Goal: Communication & Community: Answer question/provide support

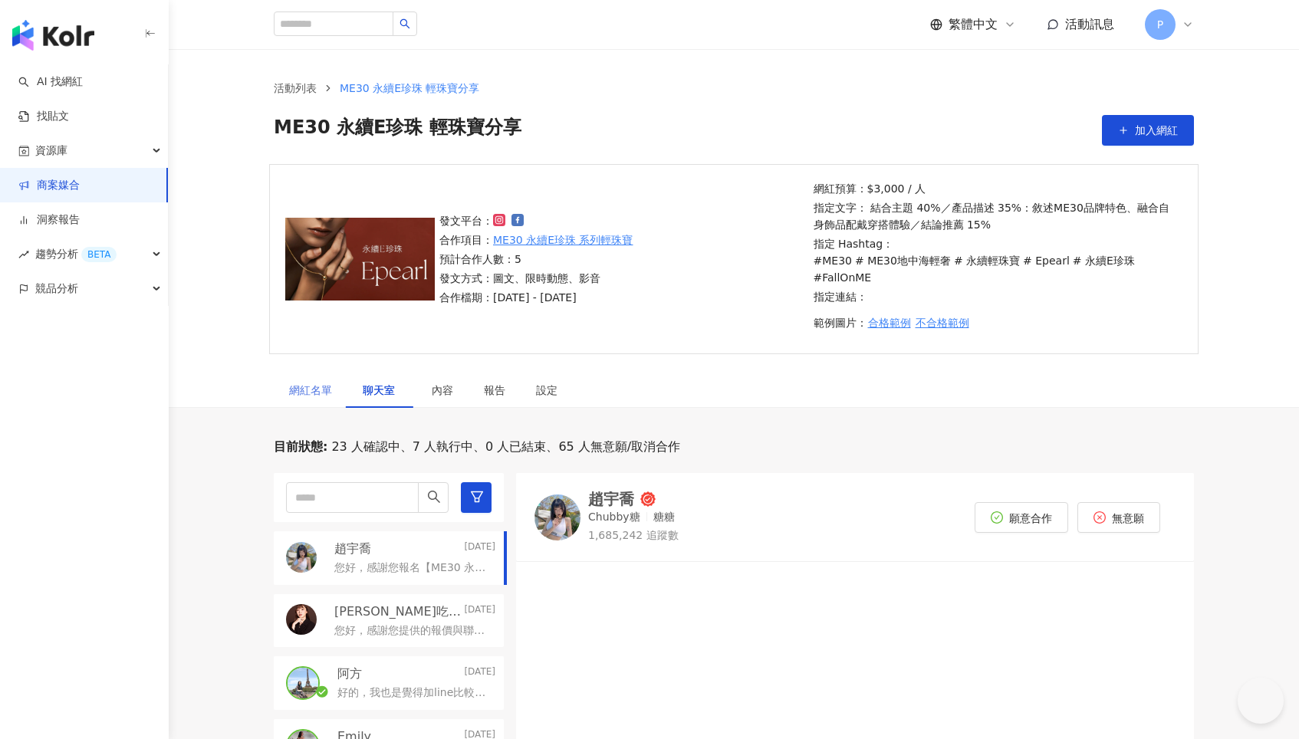
scroll to position [254, 0]
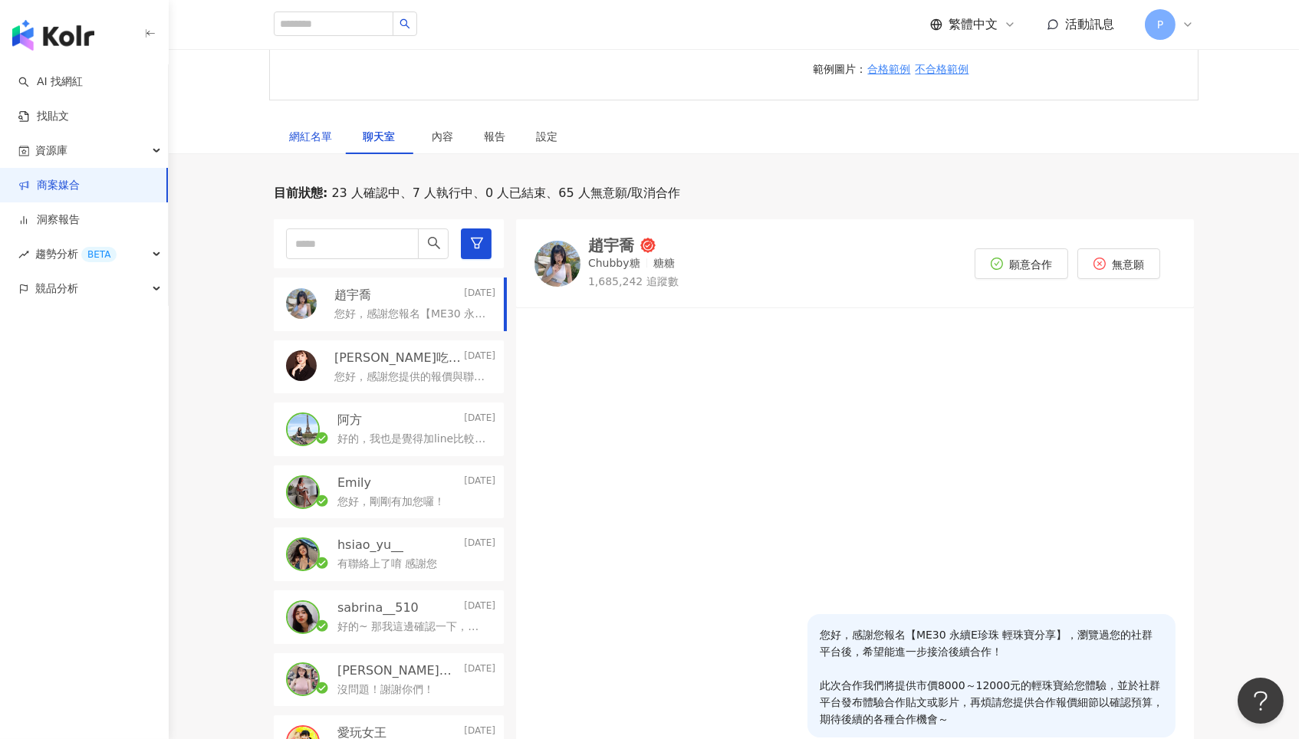
click at [307, 128] on div "網紅名單" at bounding box center [310, 136] width 43 height 17
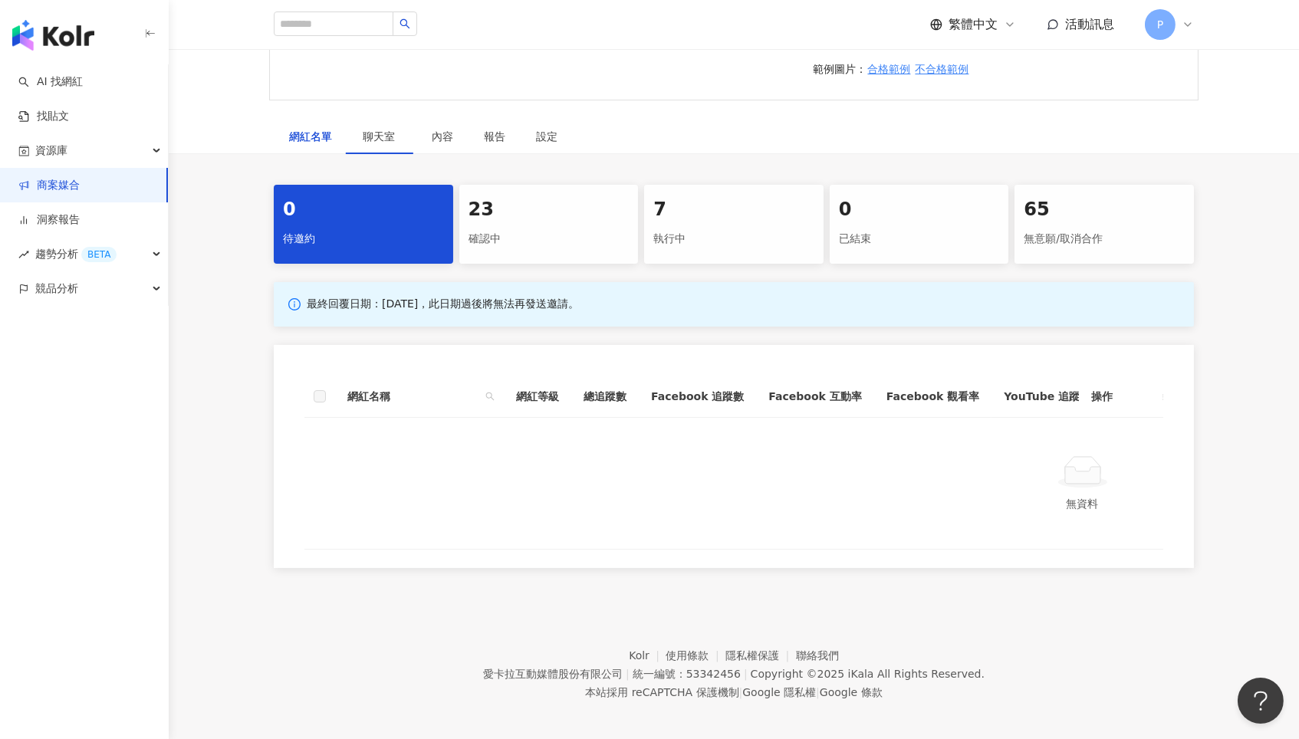
scroll to position [237, 0]
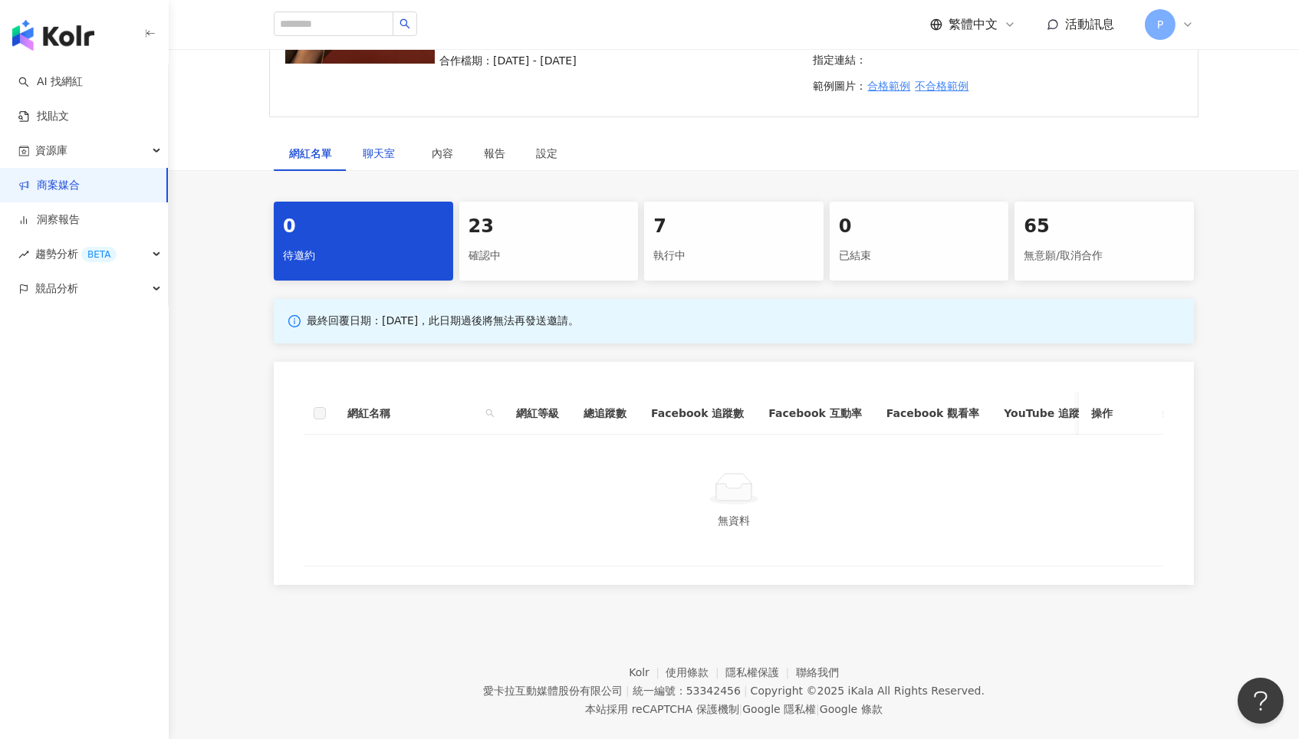
click at [372, 145] on div "聊天室" at bounding box center [382, 153] width 38 height 17
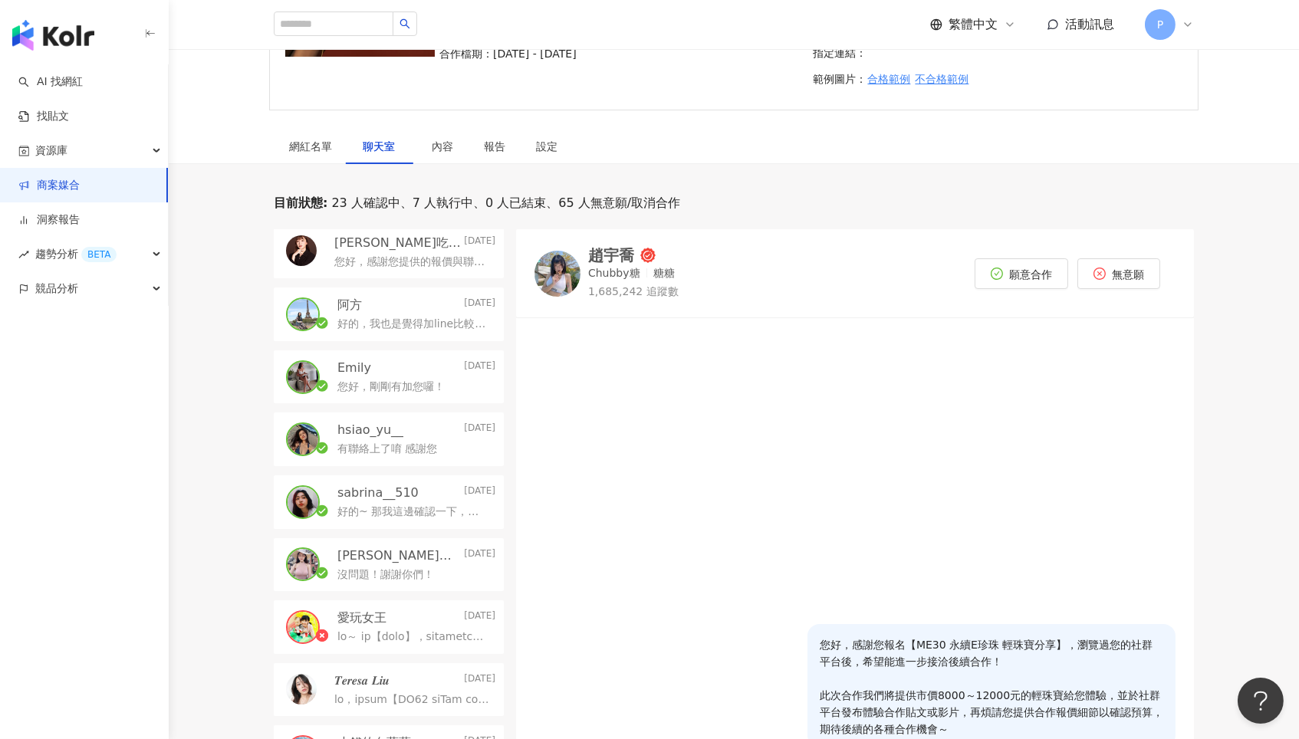
scroll to position [248, 0]
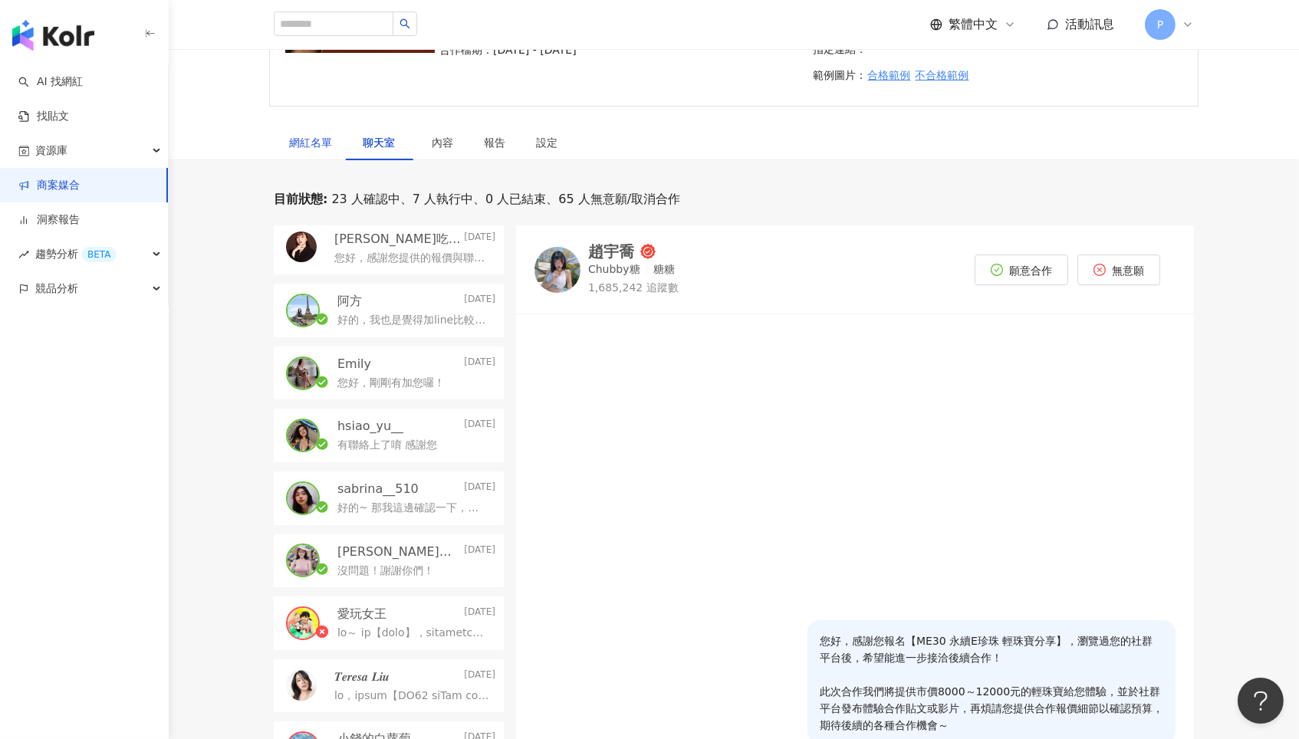
click at [312, 134] on div "網紅名單" at bounding box center [310, 142] width 43 height 17
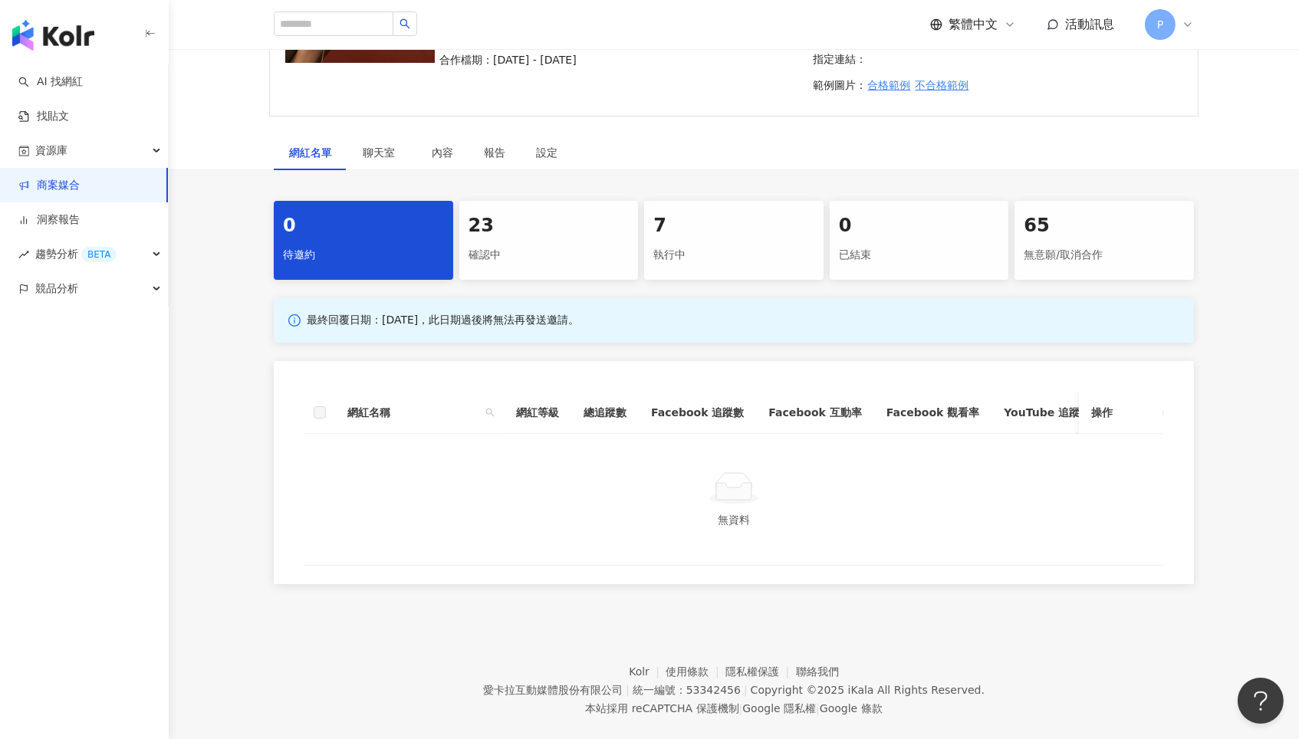
scroll to position [237, 0]
click at [1166, 44] on div "繁體中文 活動訊息 P" at bounding box center [734, 24] width 920 height 49
click at [1164, 28] on span "P" at bounding box center [1160, 24] width 31 height 31
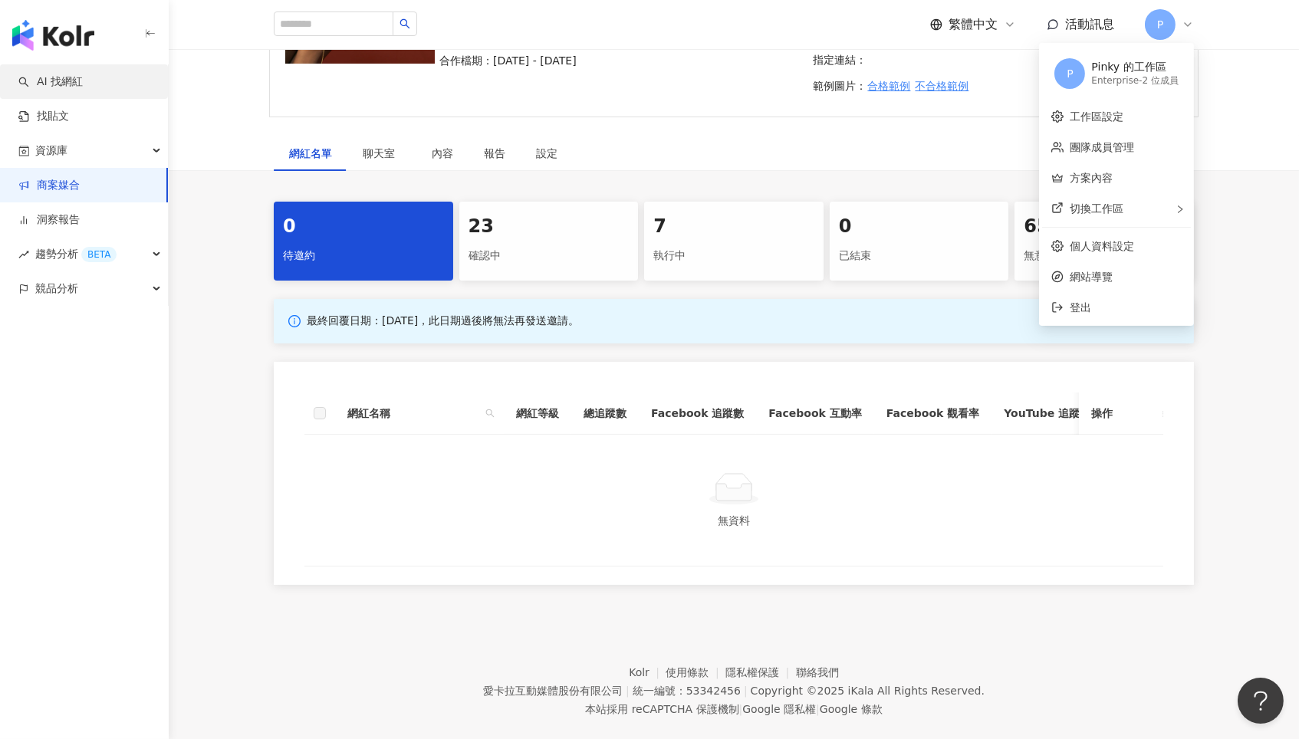
click at [58, 75] on link "AI 找網紅" at bounding box center [50, 81] width 64 height 15
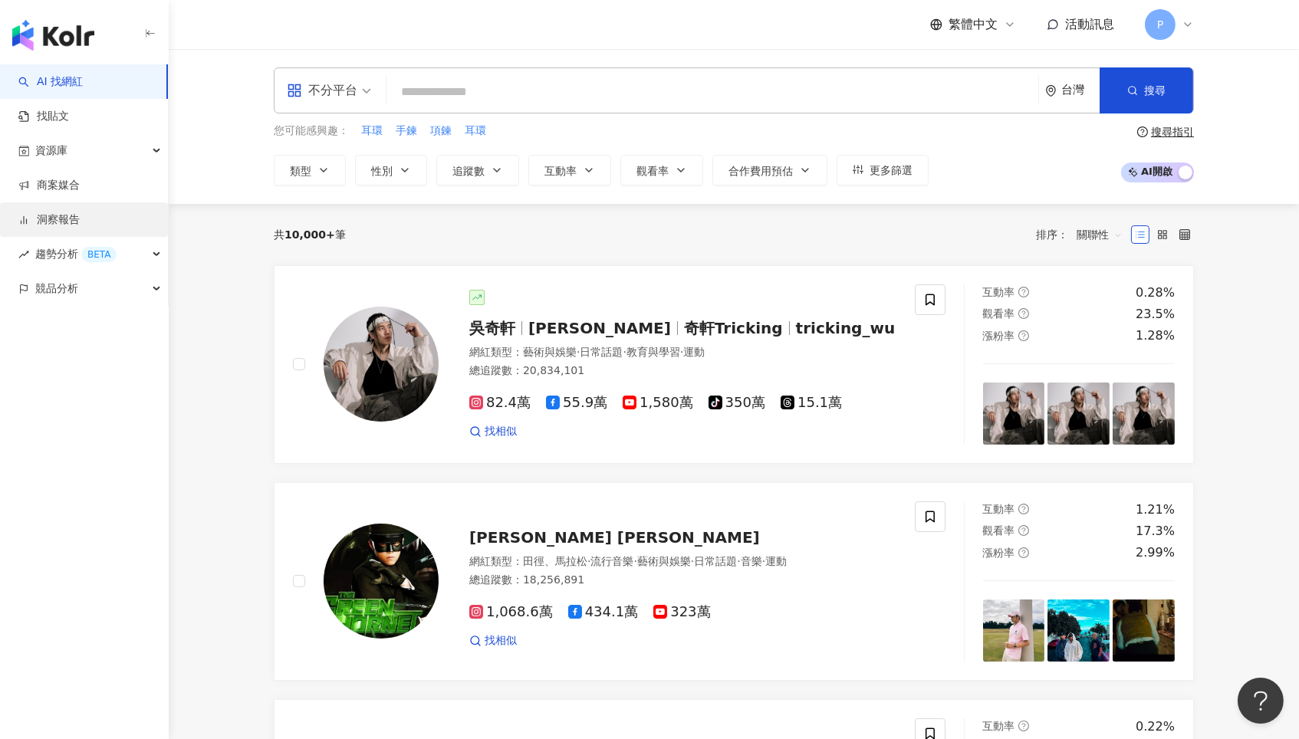
click at [70, 212] on link "洞察報告" at bounding box center [48, 219] width 61 height 15
click at [77, 187] on link "商案媒合" at bounding box center [48, 185] width 61 height 15
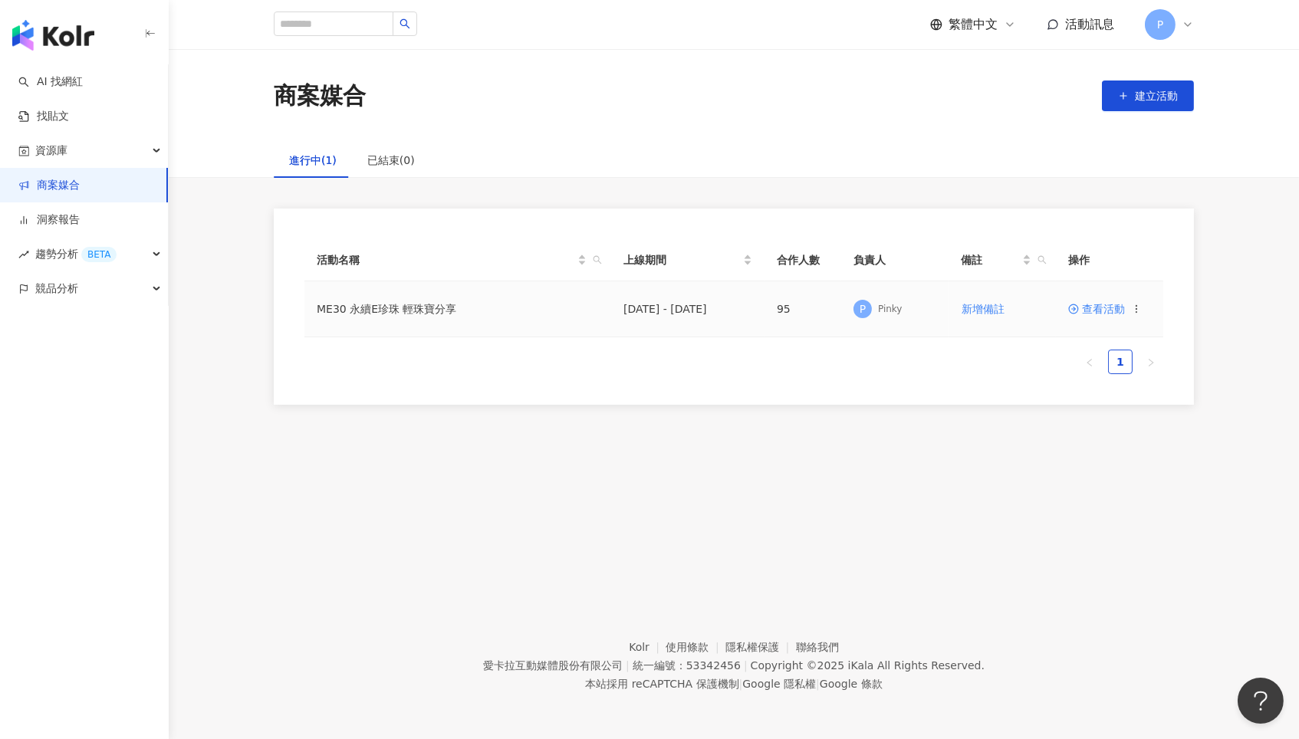
click at [1095, 309] on span "查看活動" at bounding box center [1096, 309] width 57 height 11
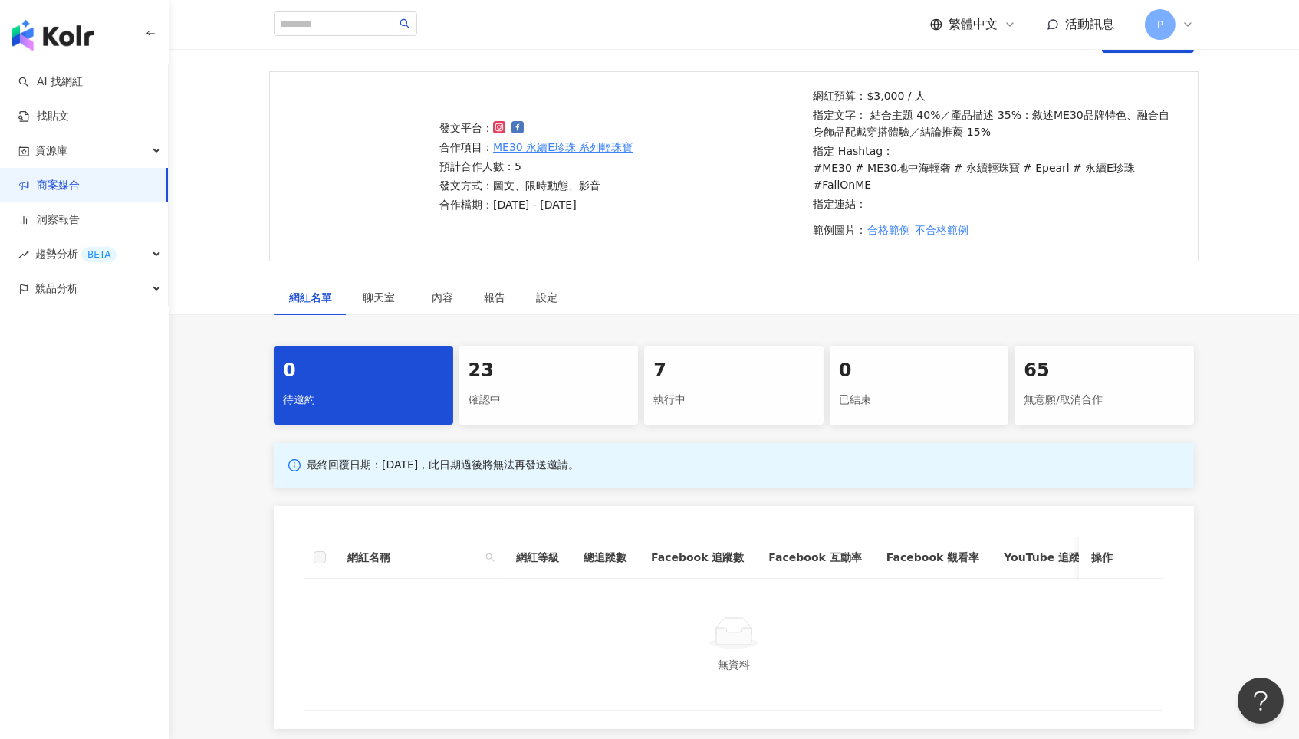
scroll to position [105, 0]
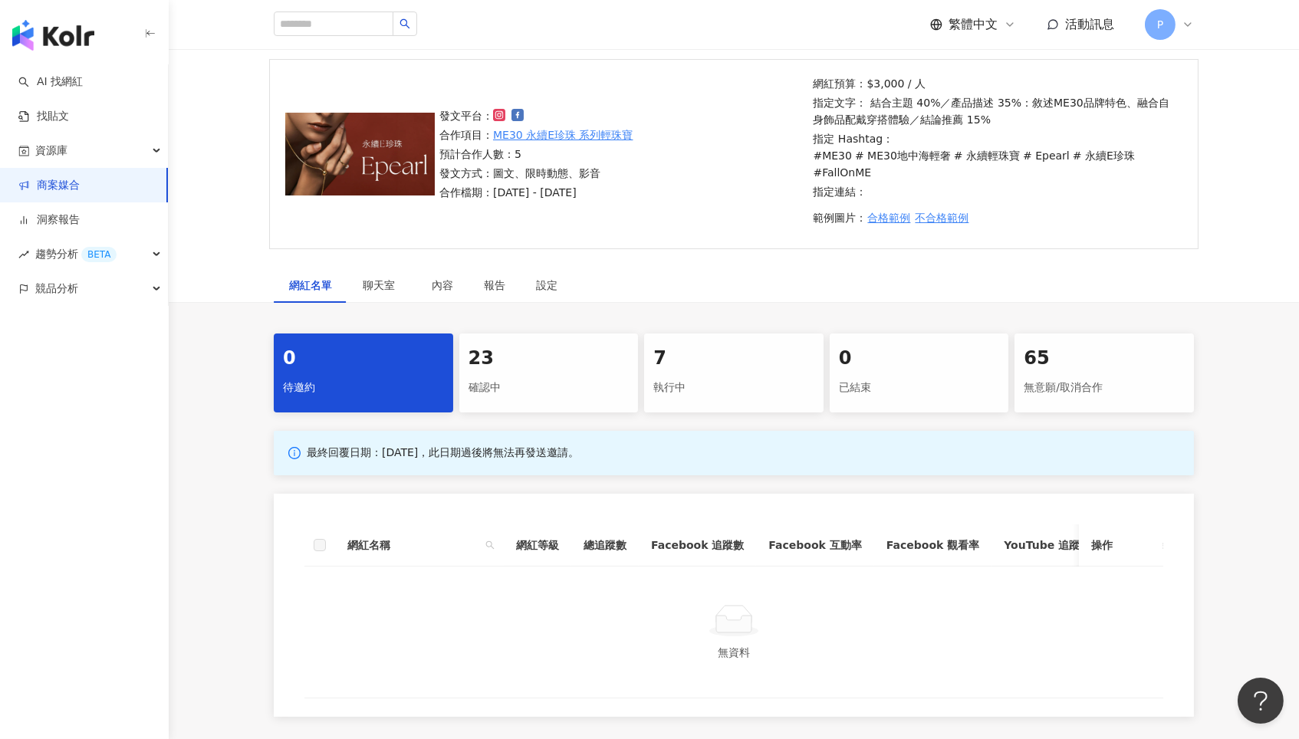
click at [484, 346] on div "23" at bounding box center [548, 359] width 161 height 26
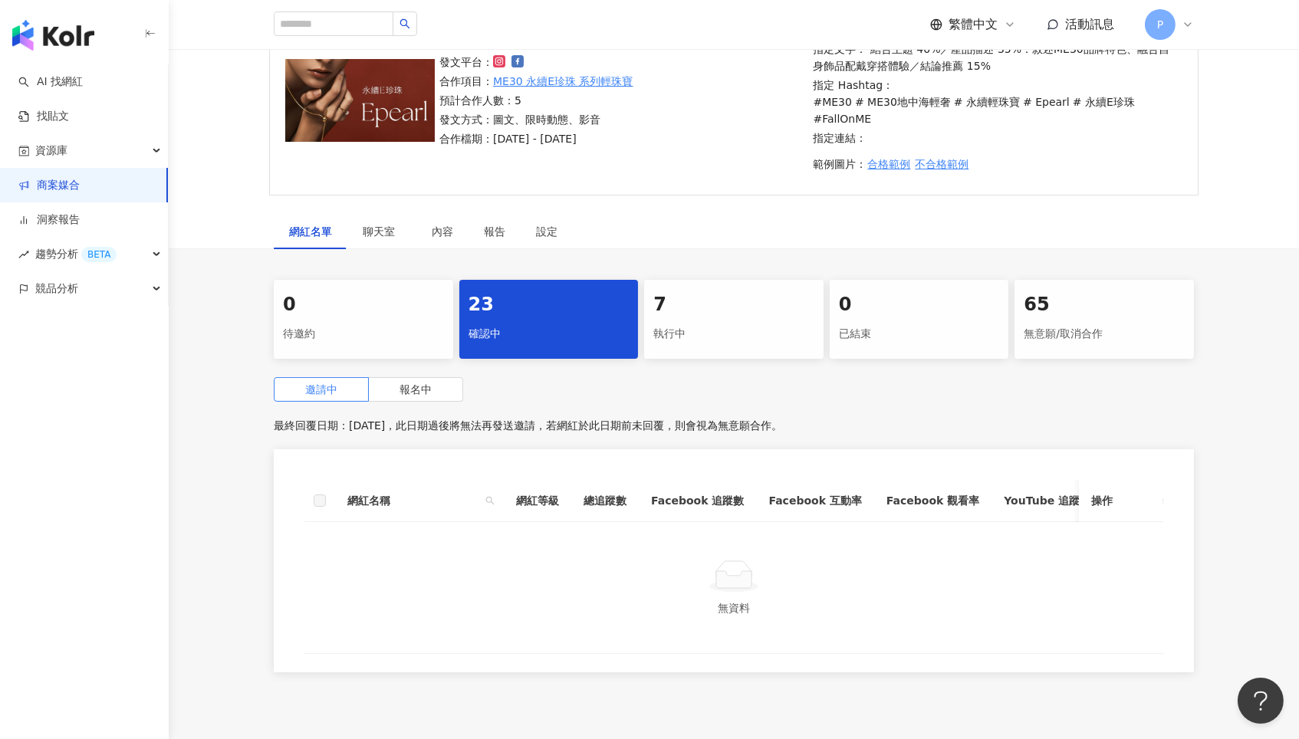
scroll to position [157, 0]
click at [423, 385] on span "報名中" at bounding box center [415, 391] width 32 height 12
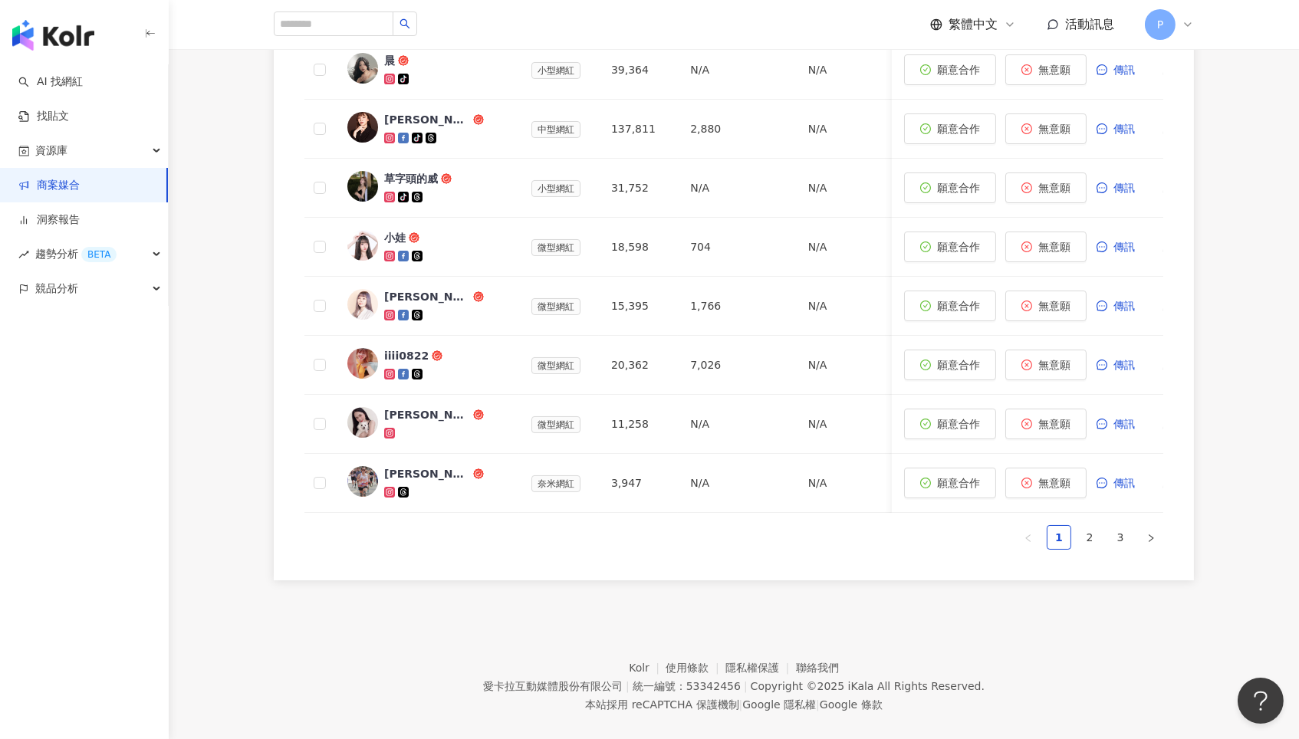
scroll to position [755, 0]
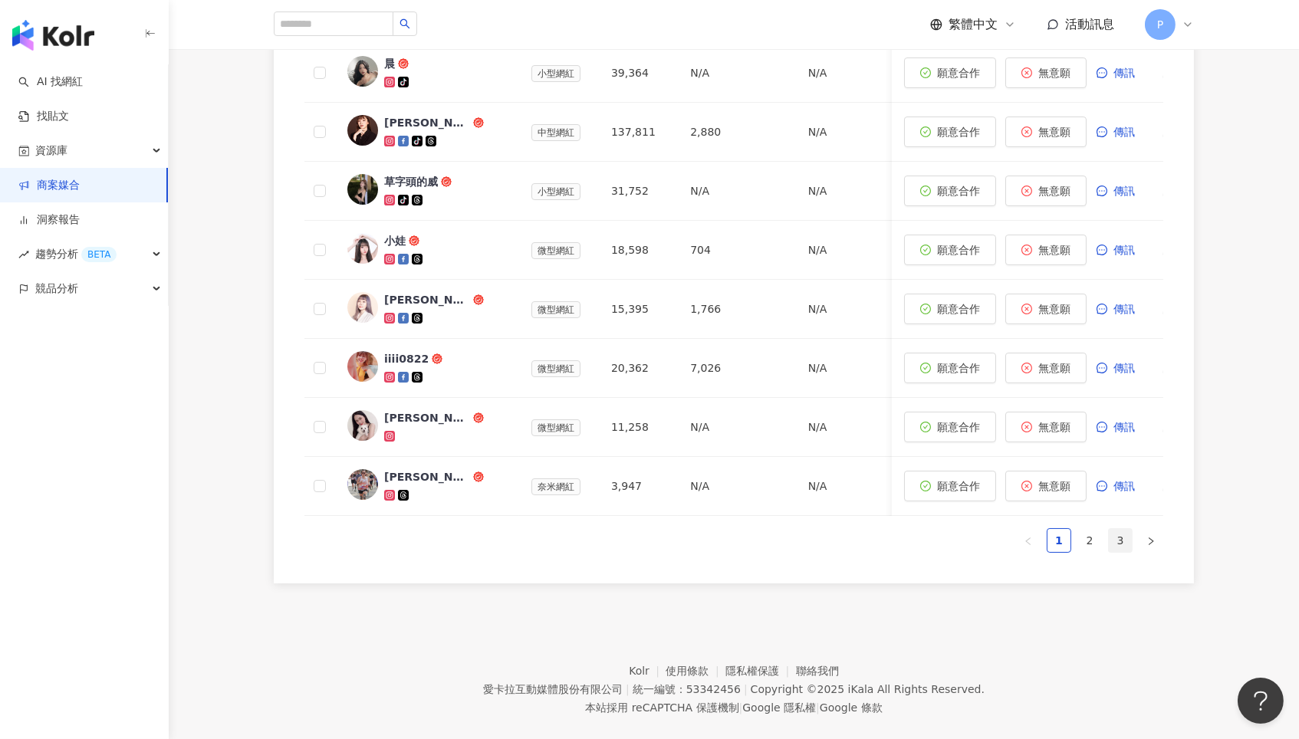
click at [1113, 529] on link "3" at bounding box center [1119, 540] width 23 height 23
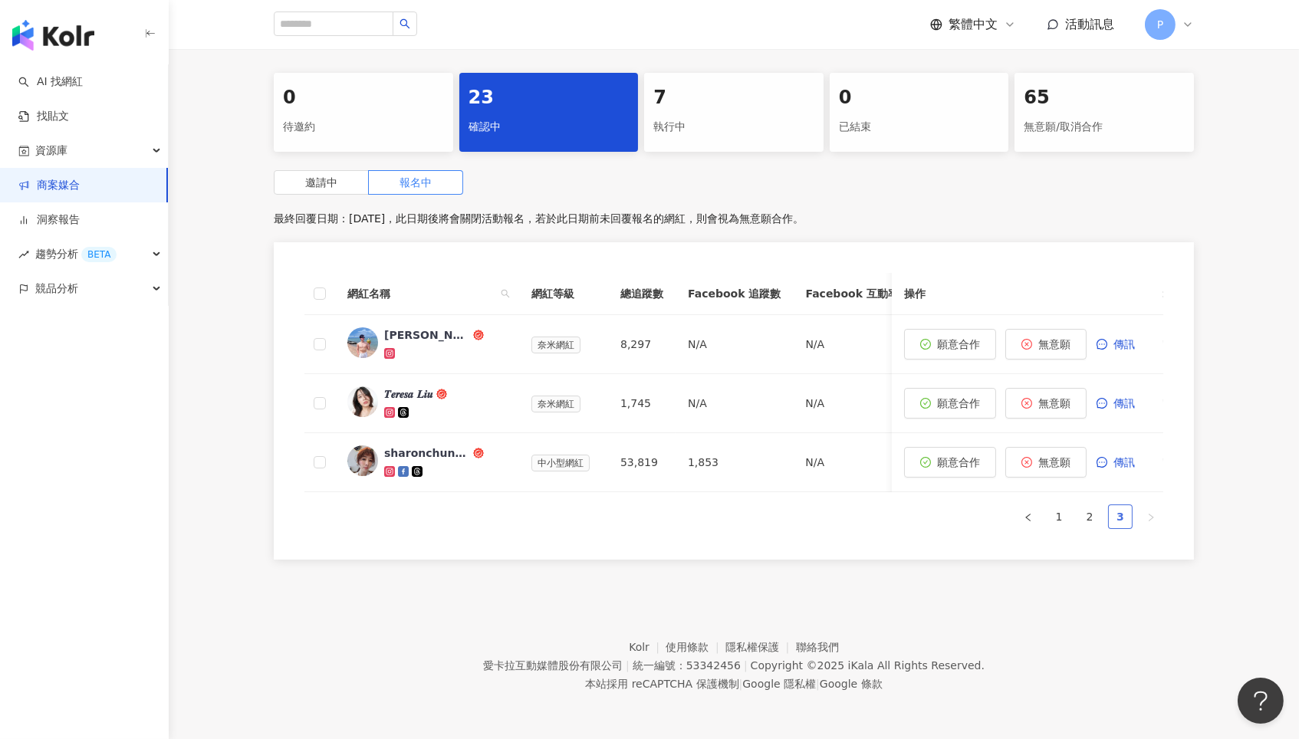
scroll to position [341, 0]
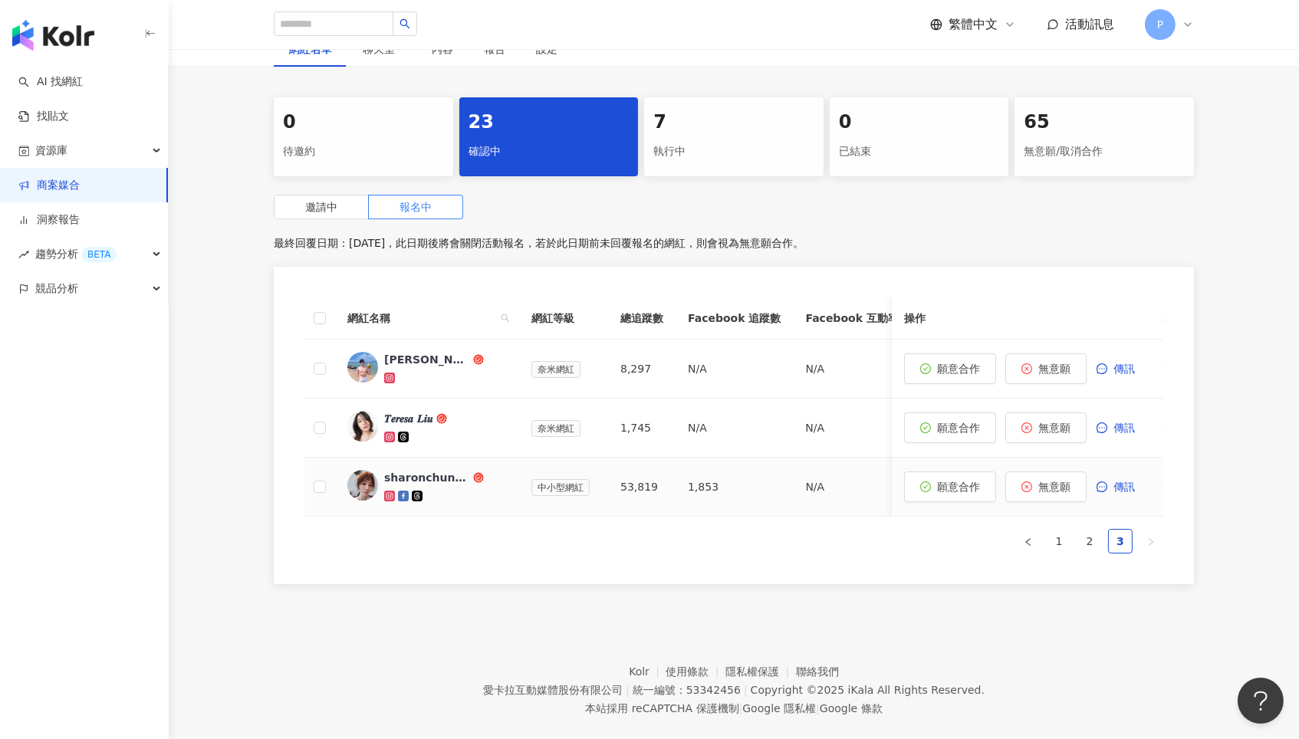
click at [389, 494] on icon at bounding box center [390, 495] width 2 height 2
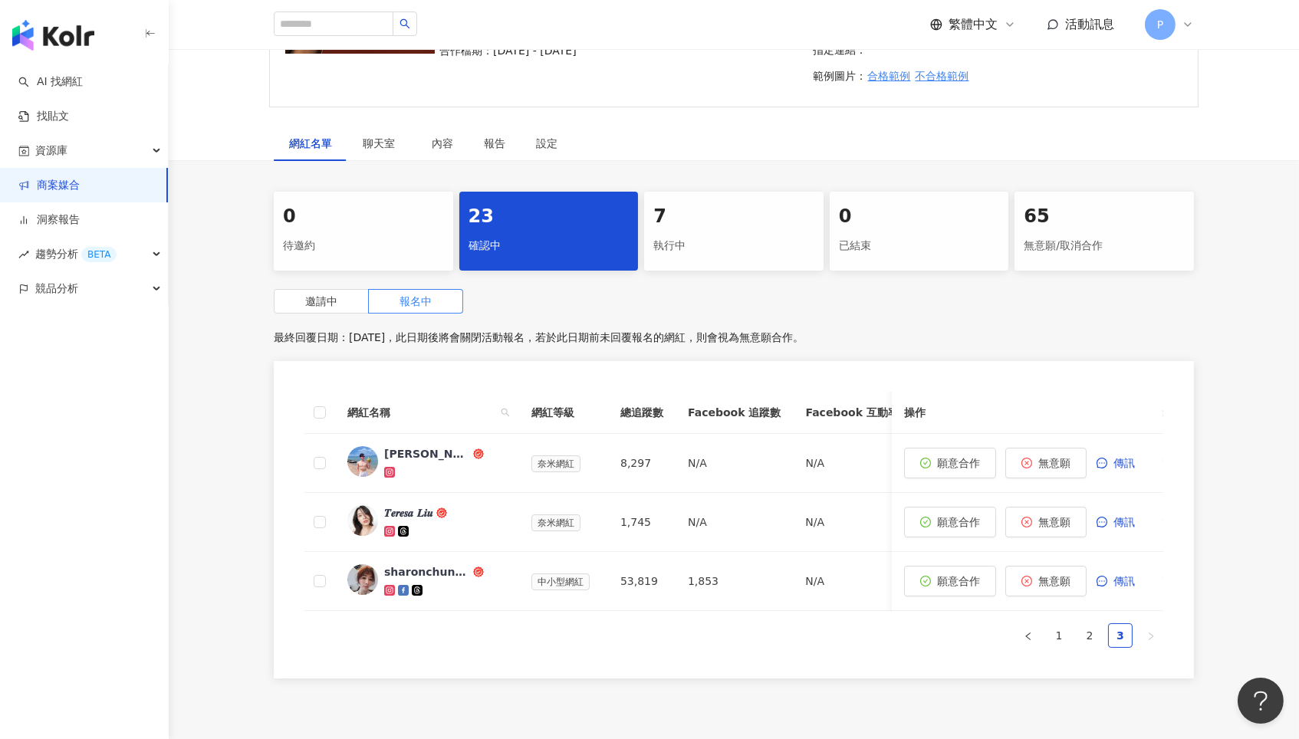
scroll to position [248, 0]
click at [379, 137] on span "聊天室" at bounding box center [382, 142] width 38 height 11
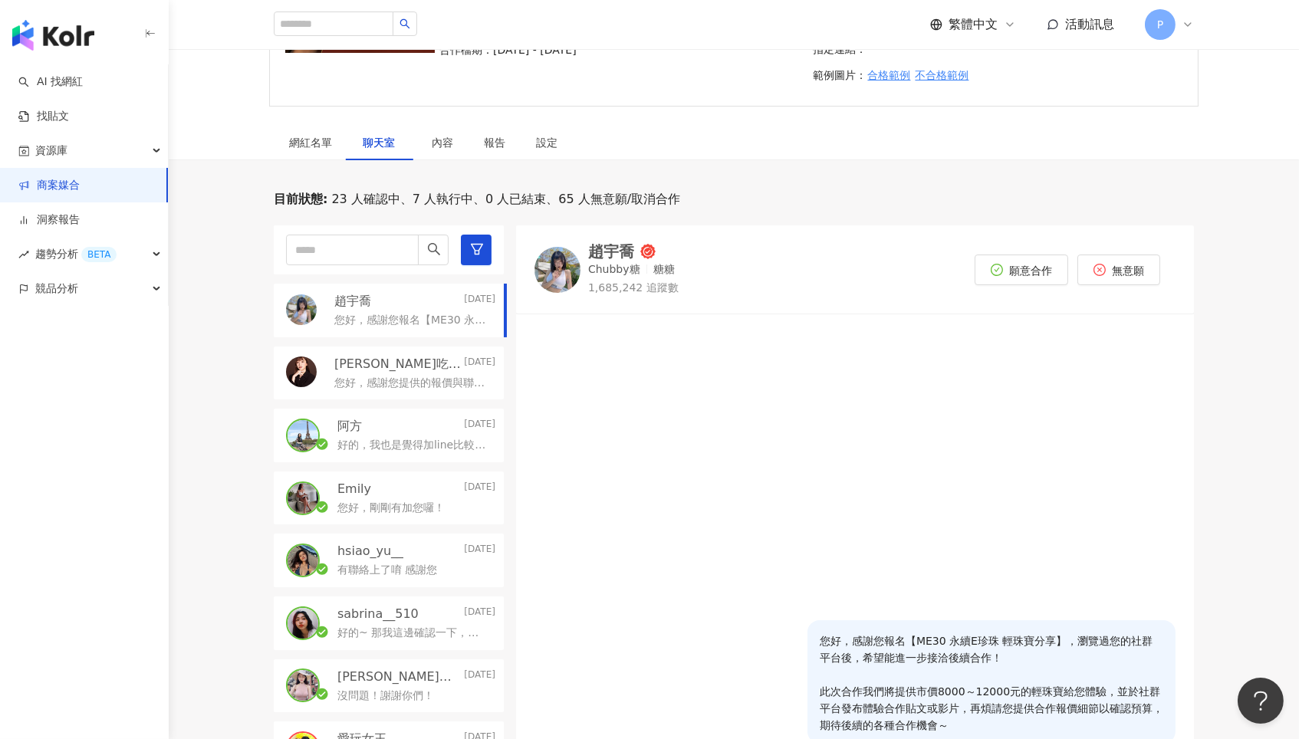
click at [413, 313] on p "您好，感謝您報名【ME30 永續E珍珠 輕珠寶分享】，瀏覽過您的社群平台後，希望能進一步接洽後續合作！ 此次合作我們將提供市價8000～12000元的輕珠寶給…" at bounding box center [411, 320] width 155 height 15
click at [397, 374] on div "[PERSON_NAME]吃貨系律師 [DATE] 您好，感謝您提供的報價與聯絡資訊～這邊會再將您的資訊提供給品牌夥伴，評估後如果有進一步合作機會，會再與您聯…" at bounding box center [389, 373] width 230 height 54
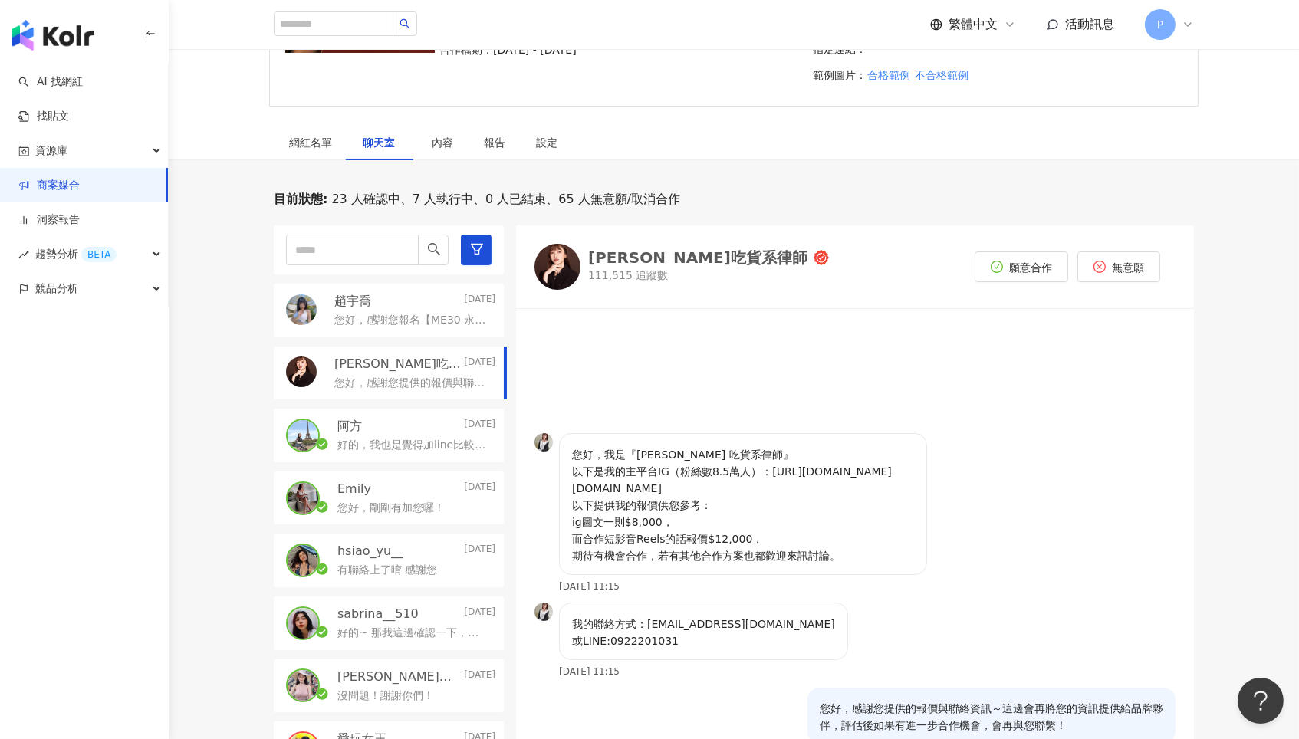
click at [404, 313] on p "您好，感謝您報名【ME30 永續E珍珠 輕珠寶分享】，瀏覽過您的社群平台後，希望能進一步接洽後續合作！ 此次合作我們將提供市價8000～12000元的輕珠寶給…" at bounding box center [411, 320] width 155 height 15
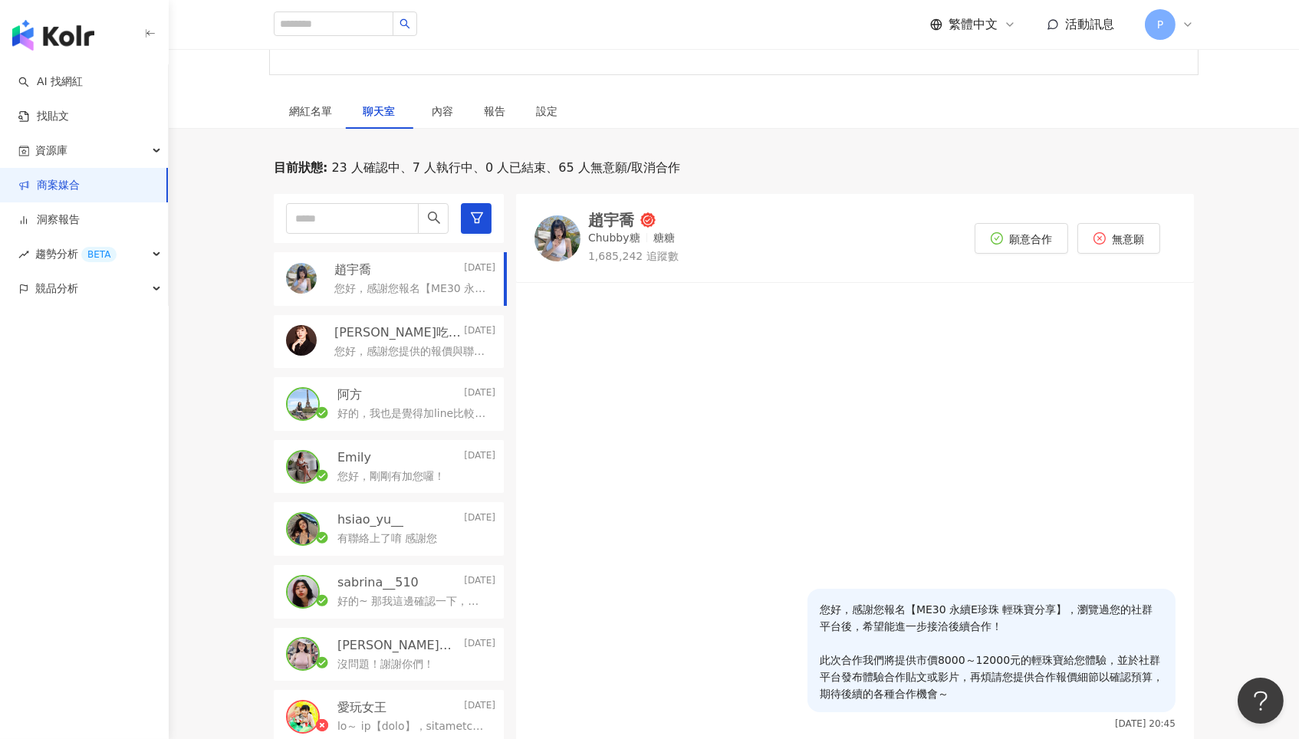
scroll to position [279, 0]
click at [372, 386] on div "阿方 [DATE]" at bounding box center [416, 394] width 158 height 17
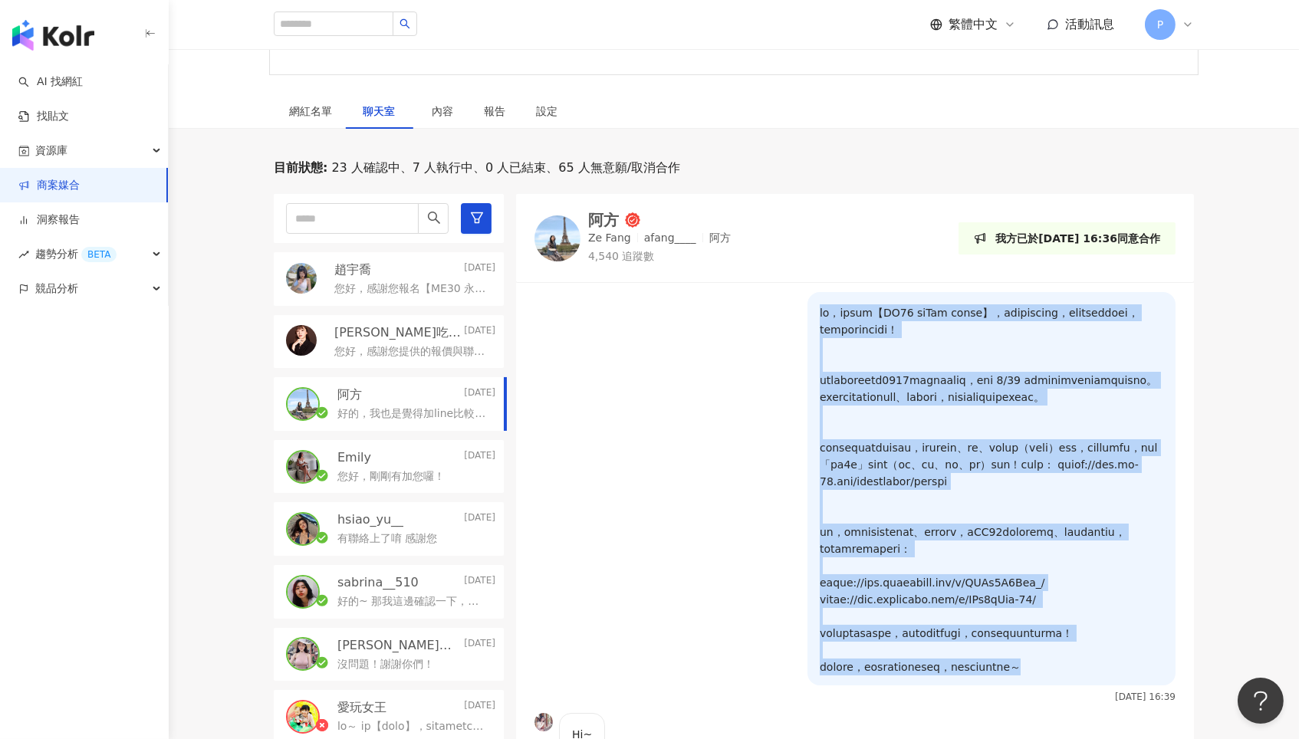
drag, startPoint x: 819, startPoint y: 283, endPoint x: 1161, endPoint y: 681, distance: 524.7
click at [1161, 675] on p at bounding box center [990, 489] width 343 height 371
copy p "lo，ipsum【DO05 siTam conse】，adipiscing，elitseddoei，temporincidi！ utlaboreetd0839…"
click at [324, 103] on div "網紅名單" at bounding box center [310, 111] width 43 height 17
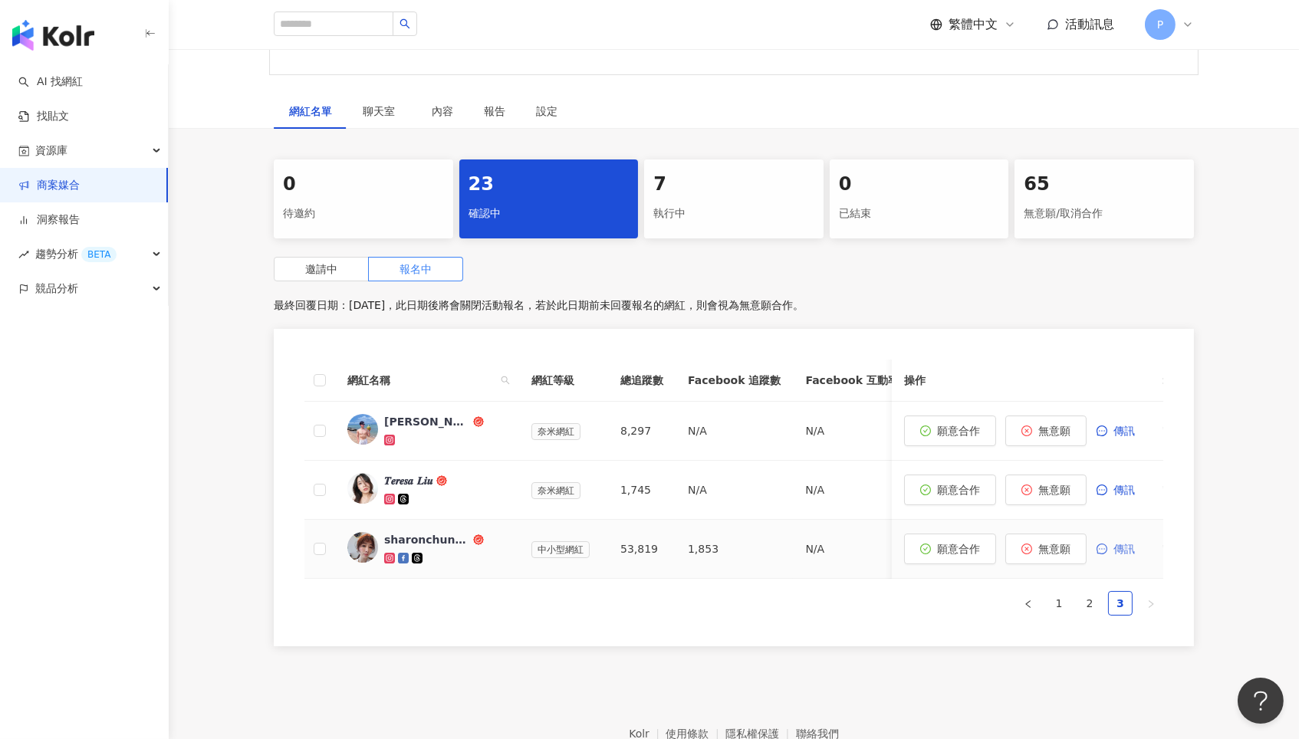
click at [1128, 543] on span "傳訊" at bounding box center [1123, 549] width 21 height 12
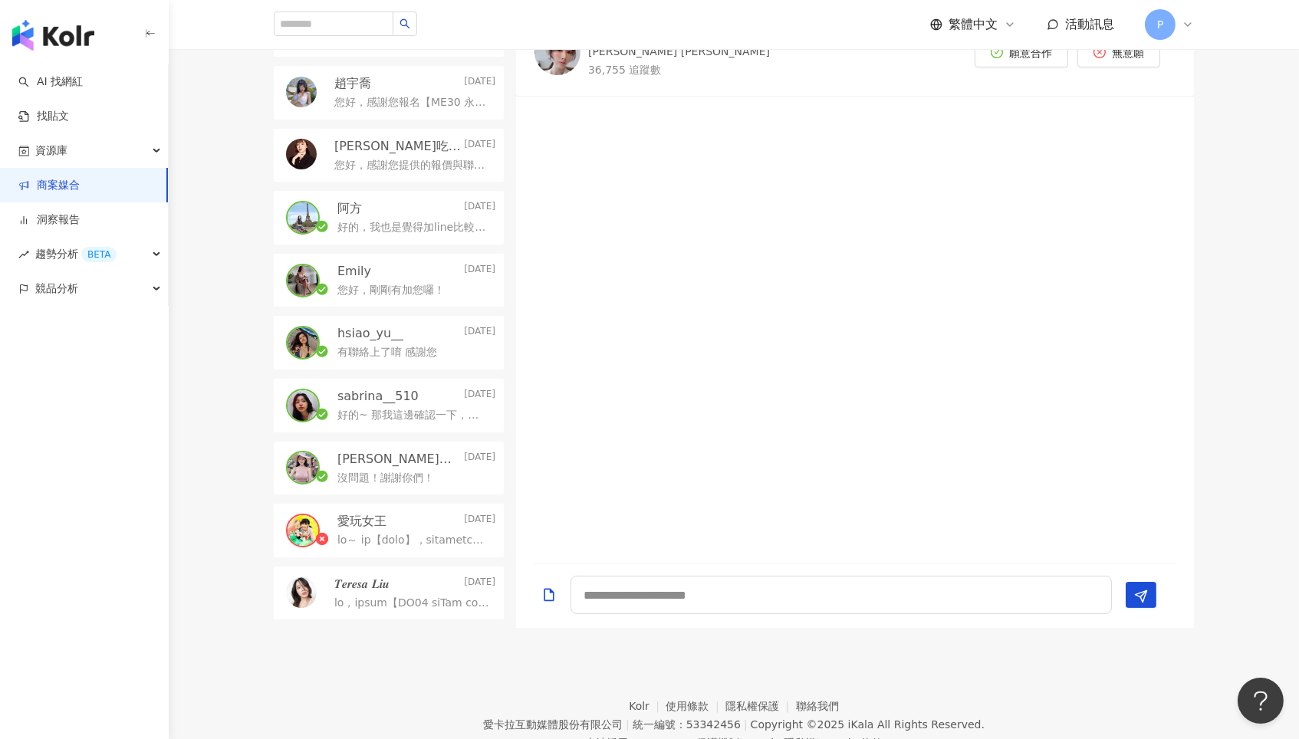
scroll to position [463, 0]
click at [749, 566] on div at bounding box center [855, 598] width 678 height 64
click at [745, 580] on textarea at bounding box center [840, 597] width 541 height 38
paste textarea "**********"
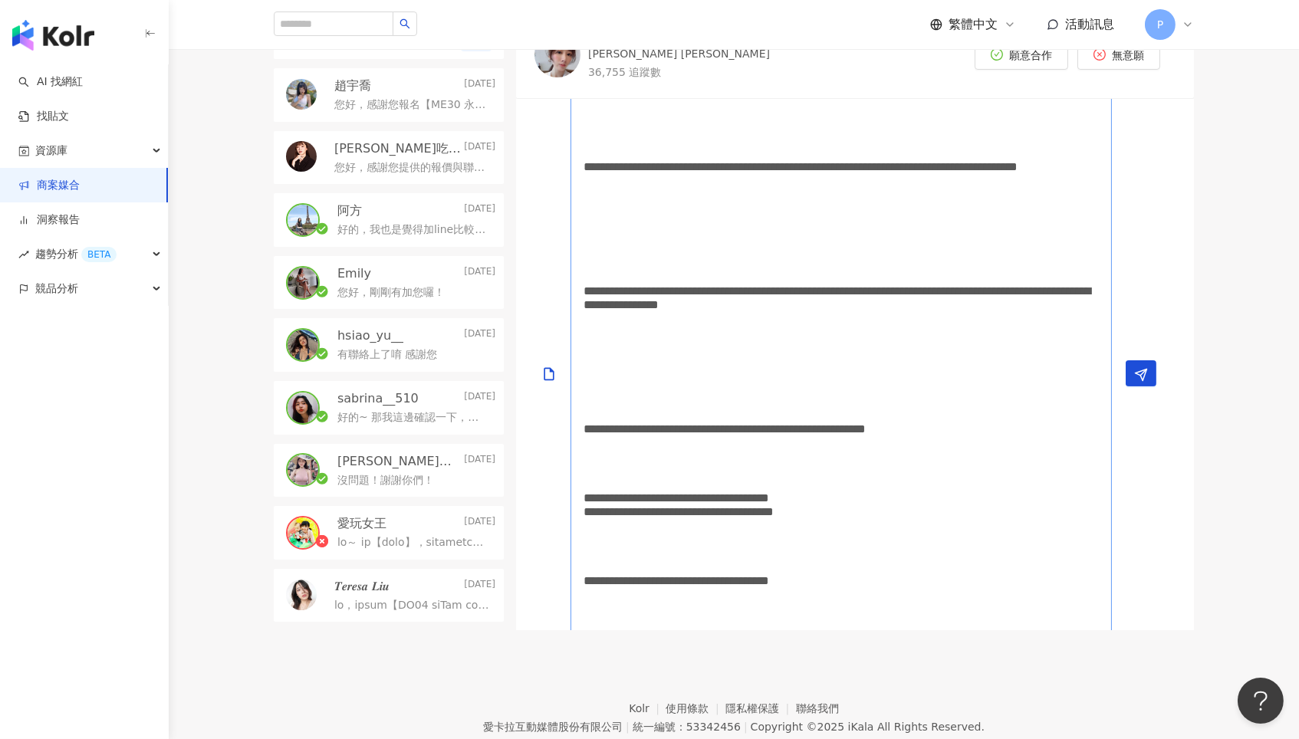
scroll to position [2, 0]
click at [605, 579] on textarea "**********" at bounding box center [840, 373] width 541 height 701
drag, startPoint x: 592, startPoint y: 355, endPoint x: 891, endPoint y: 565, distance: 365.4
click at [891, 565] on textarea "**********" at bounding box center [840, 373] width 541 height 701
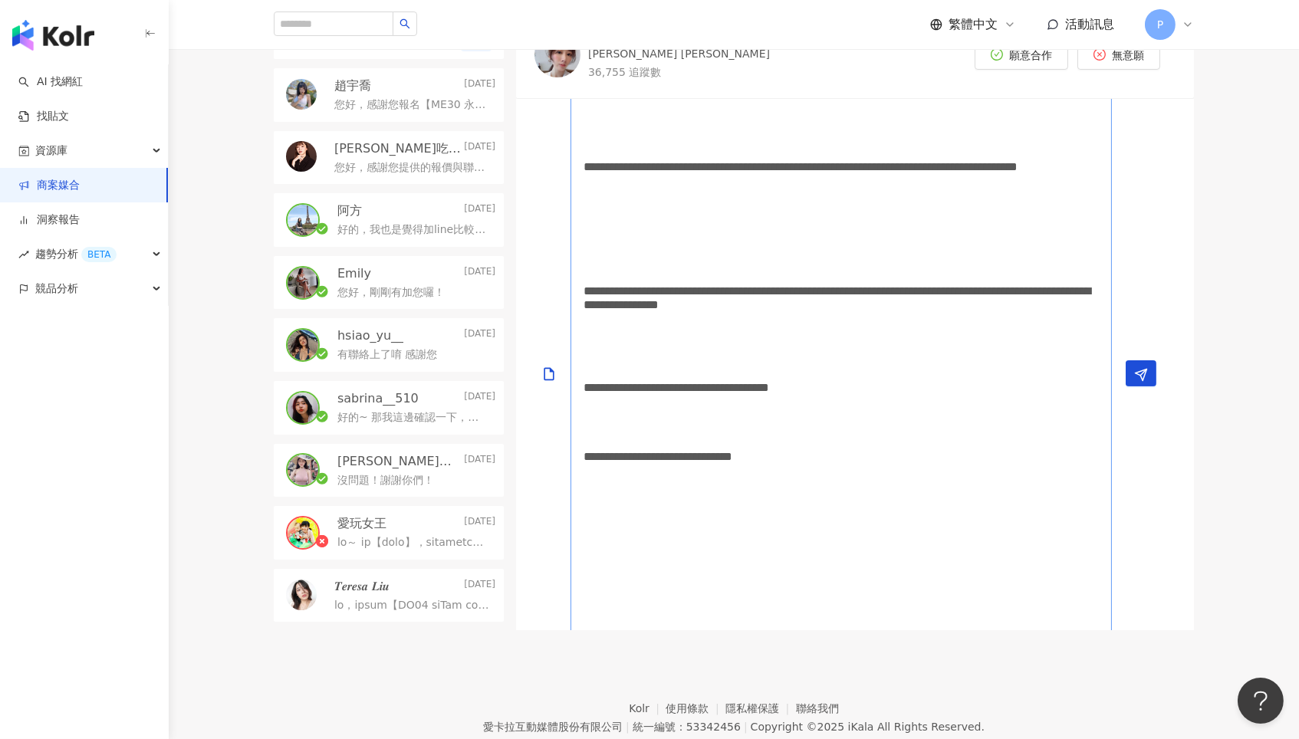
scroll to position [0, 0]
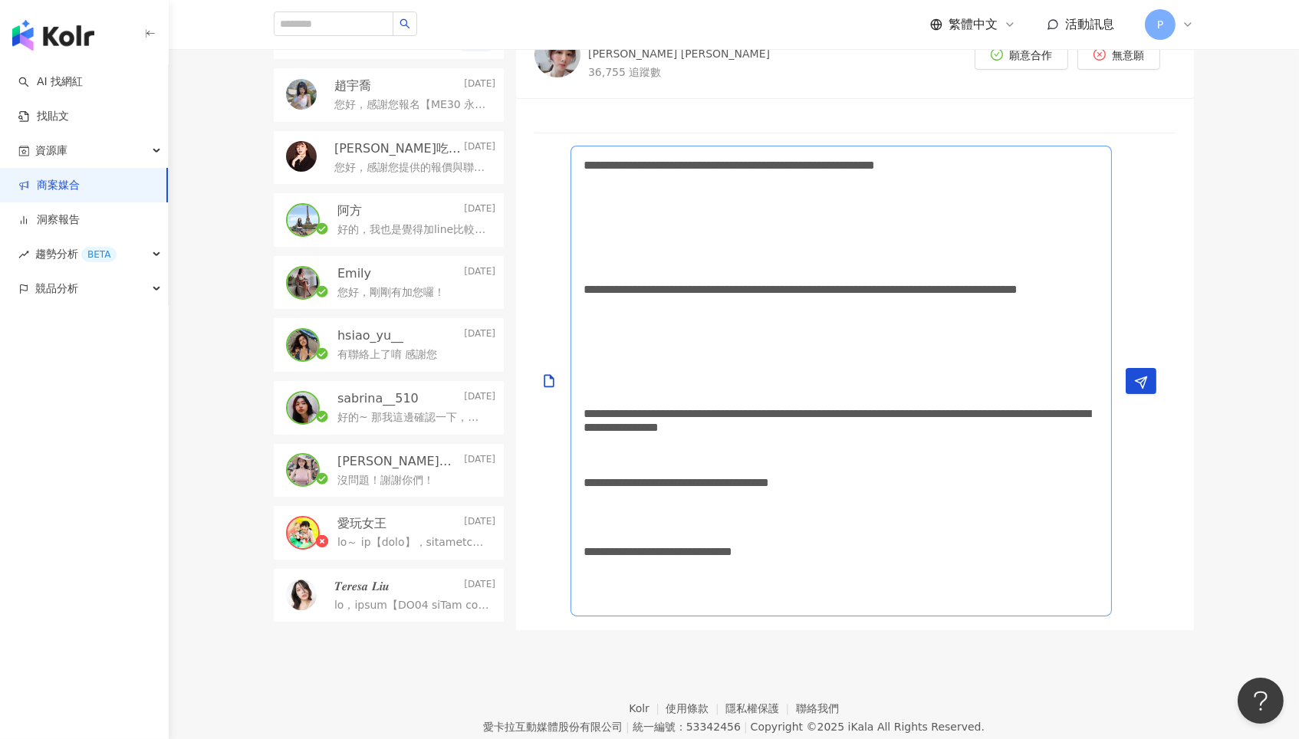
drag, startPoint x: 588, startPoint y: 478, endPoint x: 708, endPoint y: 567, distance: 149.0
click at [708, 567] on textarea "**********" at bounding box center [840, 381] width 541 height 471
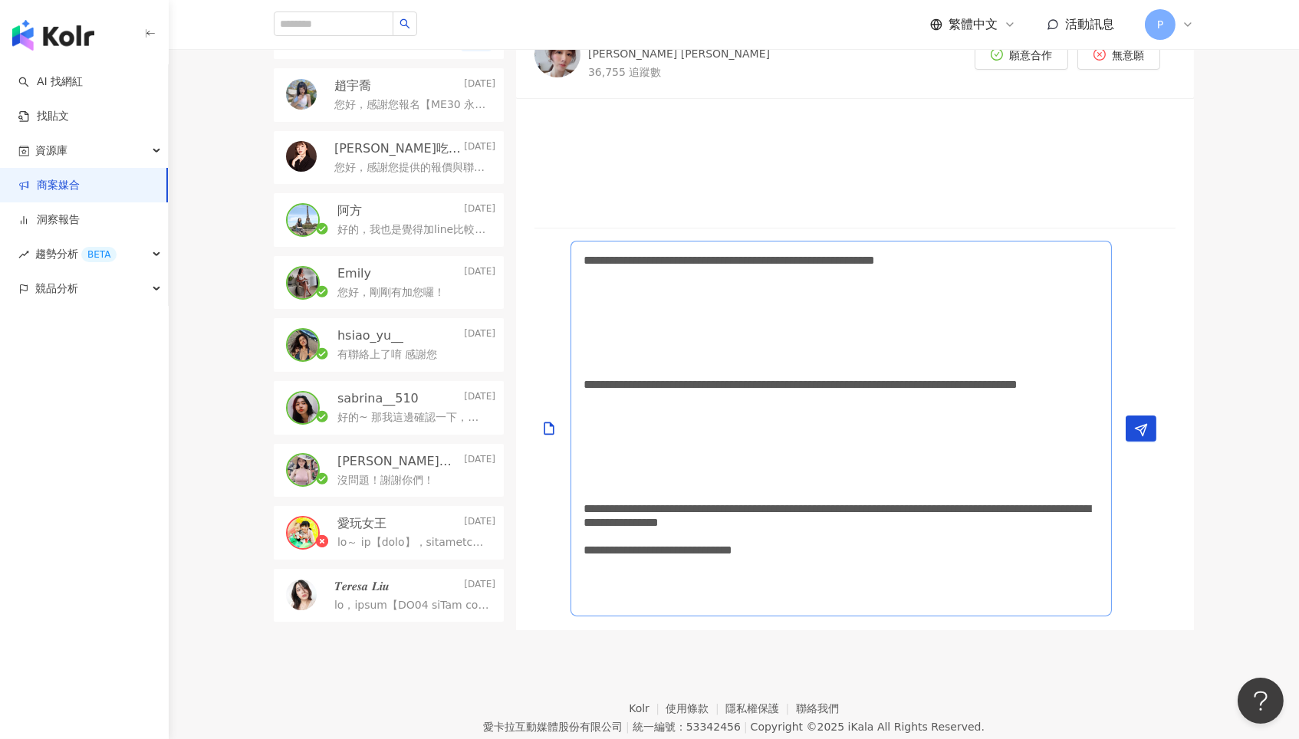
drag, startPoint x: 580, startPoint y: 274, endPoint x: 580, endPoint y: 373, distance: 98.9
click at [580, 373] on textarea "**********" at bounding box center [840, 429] width 541 height 376
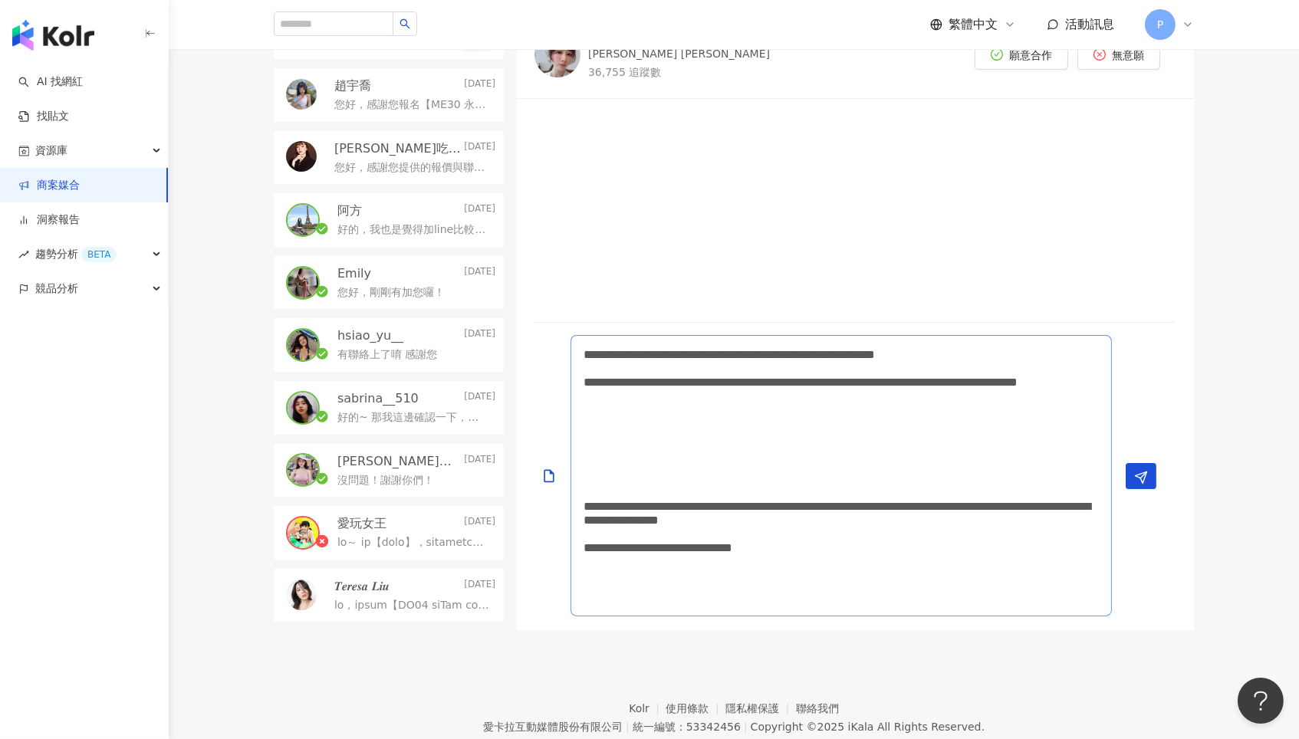
drag, startPoint x: 592, startPoint y: 421, endPoint x: 588, endPoint y: 514, distance: 92.8
click at [588, 514] on textarea "**********" at bounding box center [840, 475] width 541 height 281
drag, startPoint x: 581, startPoint y: 416, endPoint x: 579, endPoint y: 508, distance: 92.0
click at [579, 508] on textarea "**********" at bounding box center [840, 475] width 541 height 281
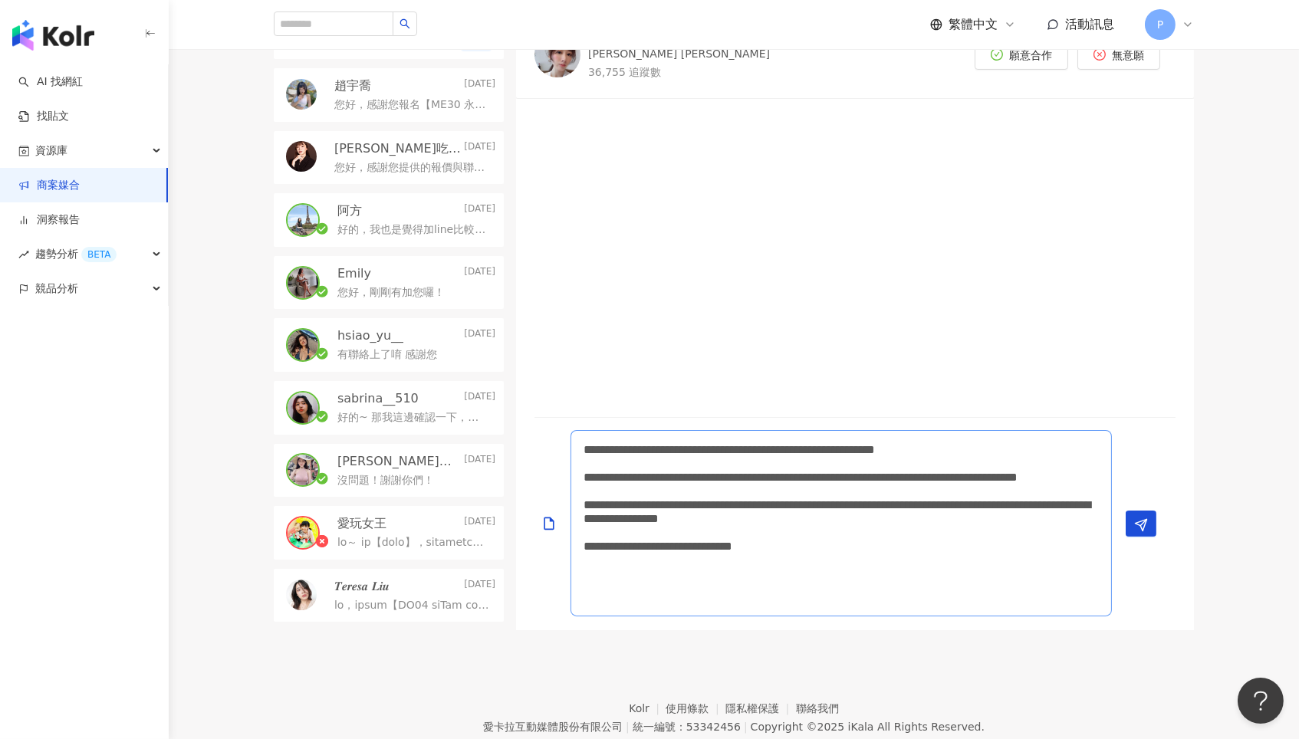
click at [747, 468] on textarea "**********" at bounding box center [840, 523] width 541 height 186
click at [911, 468] on textarea "**********" at bounding box center [840, 523] width 541 height 186
drag, startPoint x: 918, startPoint y: 466, endPoint x: 928, endPoint y: 467, distance: 10.0
click at [928, 467] on textarea "**********" at bounding box center [840, 523] width 541 height 186
drag, startPoint x: 923, startPoint y: 464, endPoint x: 974, endPoint y: 466, distance: 51.4
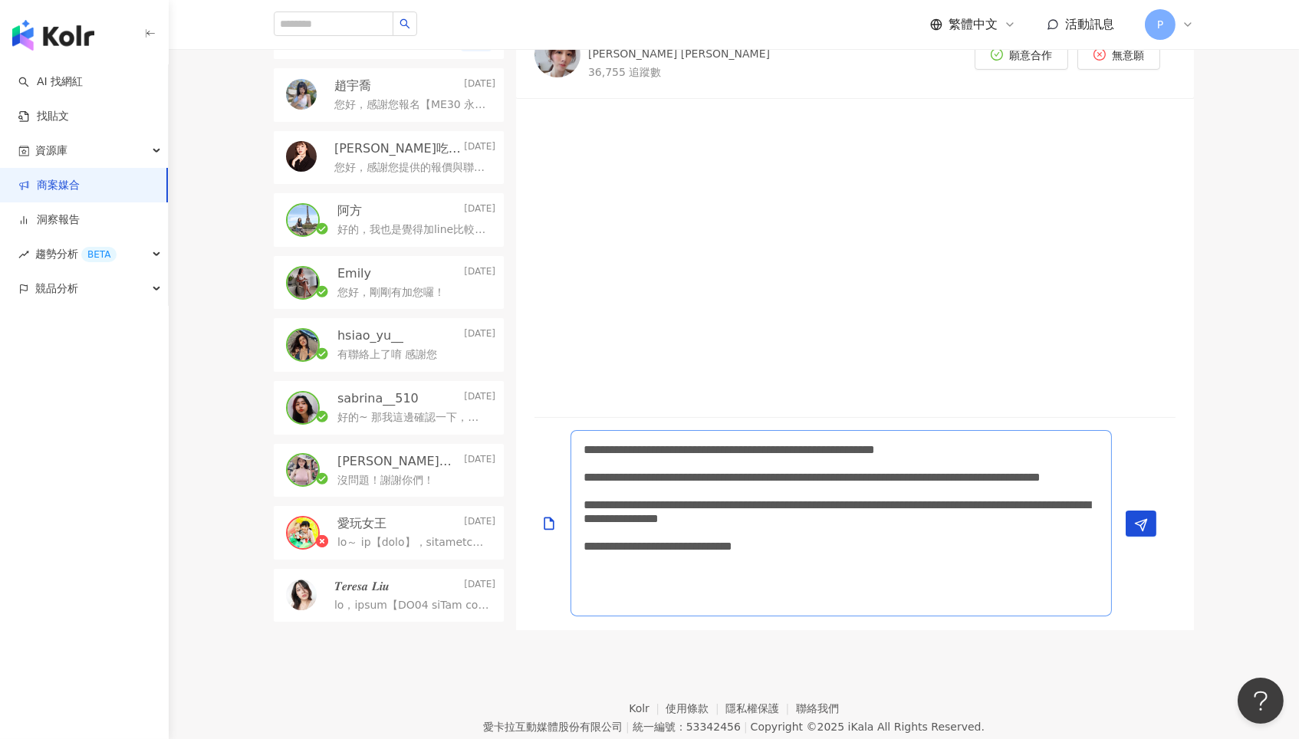
click at [974, 466] on textarea "**********" at bounding box center [840, 523] width 541 height 186
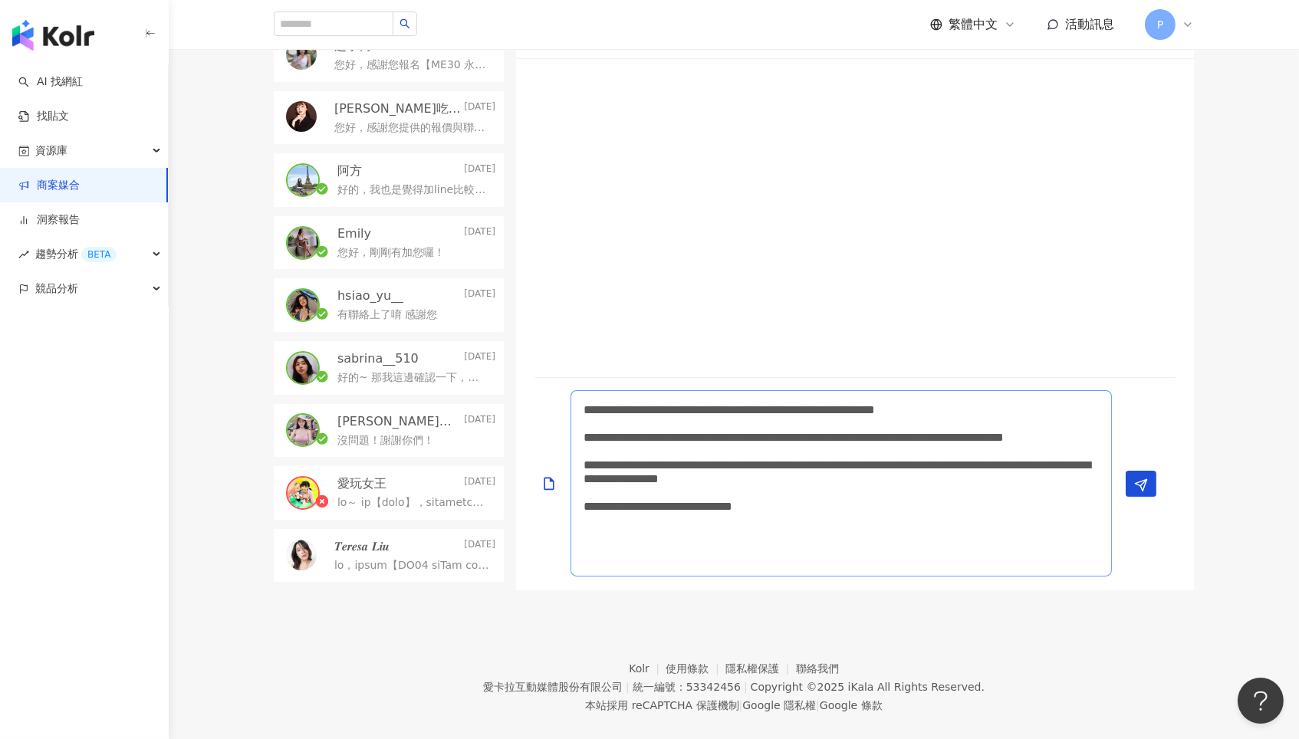
scroll to position [501, 0]
type textarea "**********"
click at [1151, 472] on button "Send" at bounding box center [1140, 485] width 31 height 26
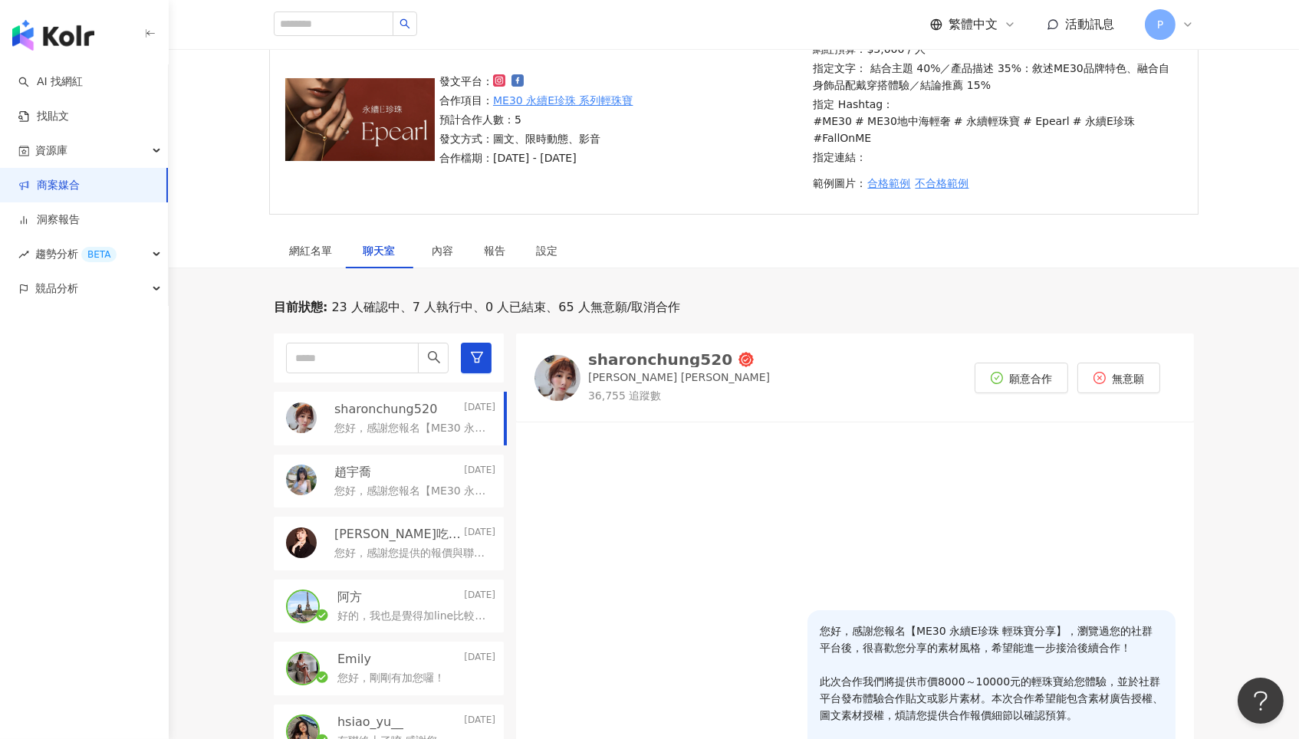
scroll to position [442, 0]
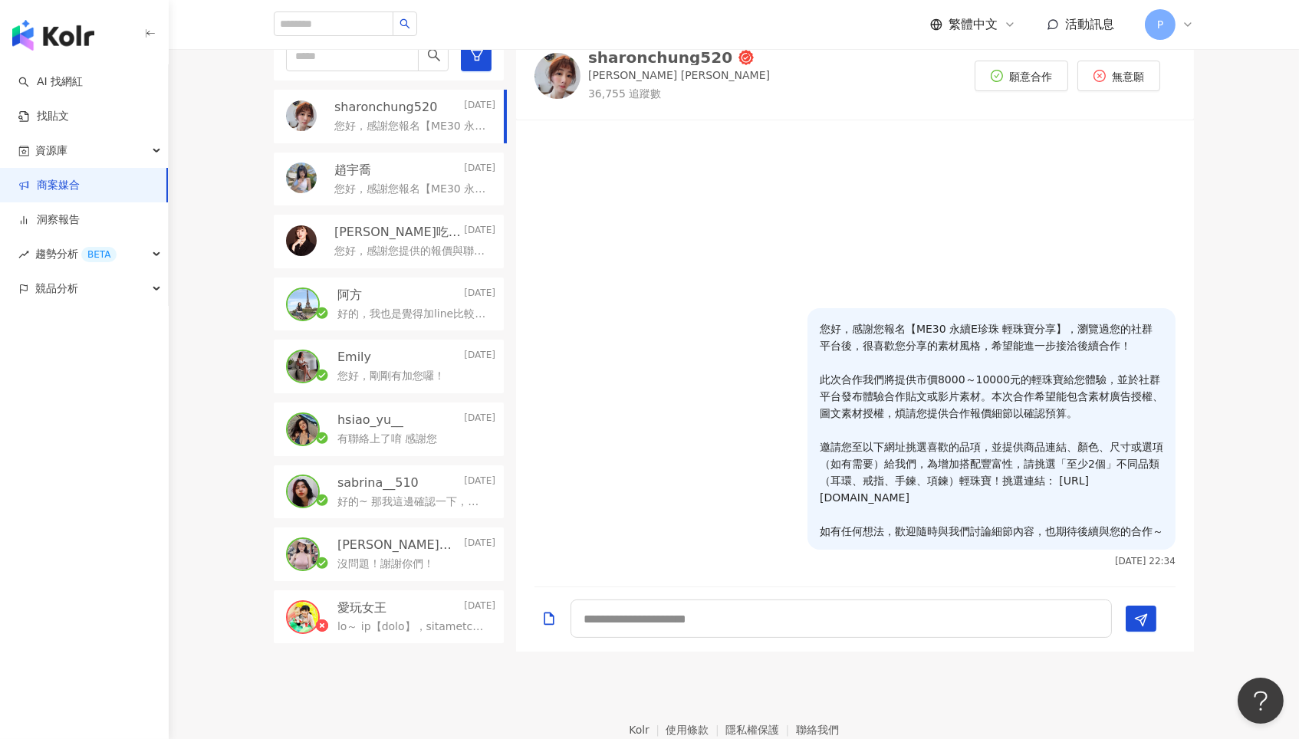
drag, startPoint x: 819, startPoint y: 314, endPoint x: 1173, endPoint y: 508, distance: 403.5
click at [1174, 508] on div "您好，感謝您報名【ME30 永續E珍珠 輕珠寶分享】，瀏覽過您的社群平台後，很喜歡您分享的素材風格，希望能進一步接洽後續合作！ 此次合作我們將提供市價8000…" at bounding box center [991, 428] width 368 height 241
copy p "您好，感謝您報名【ME30 永續E珍珠 輕珠寶分享】，瀏覽過您的社群平台後，很喜歡您分享的素材風格，希望能進一步接洽後續合作！ 此次合作我們將提供市價8000…"
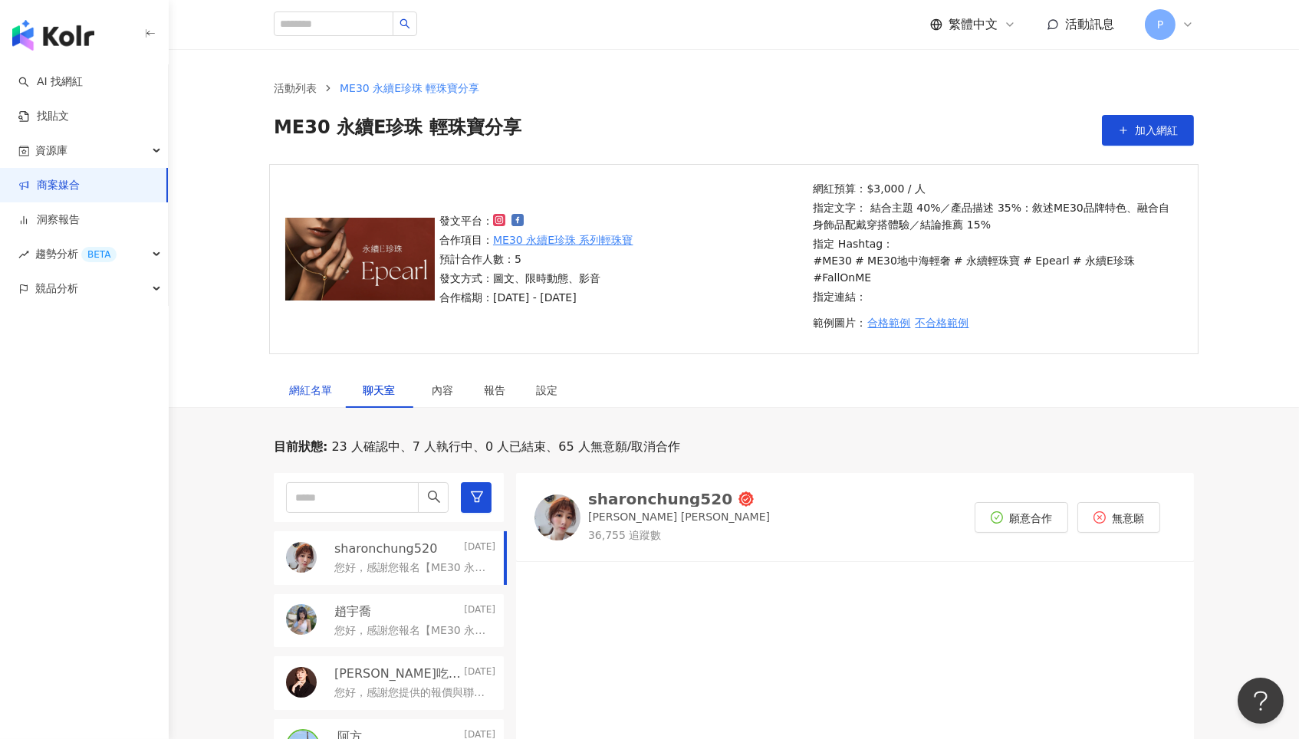
scroll to position [0, 0]
click at [309, 382] on div "網紅名單" at bounding box center [310, 390] width 43 height 17
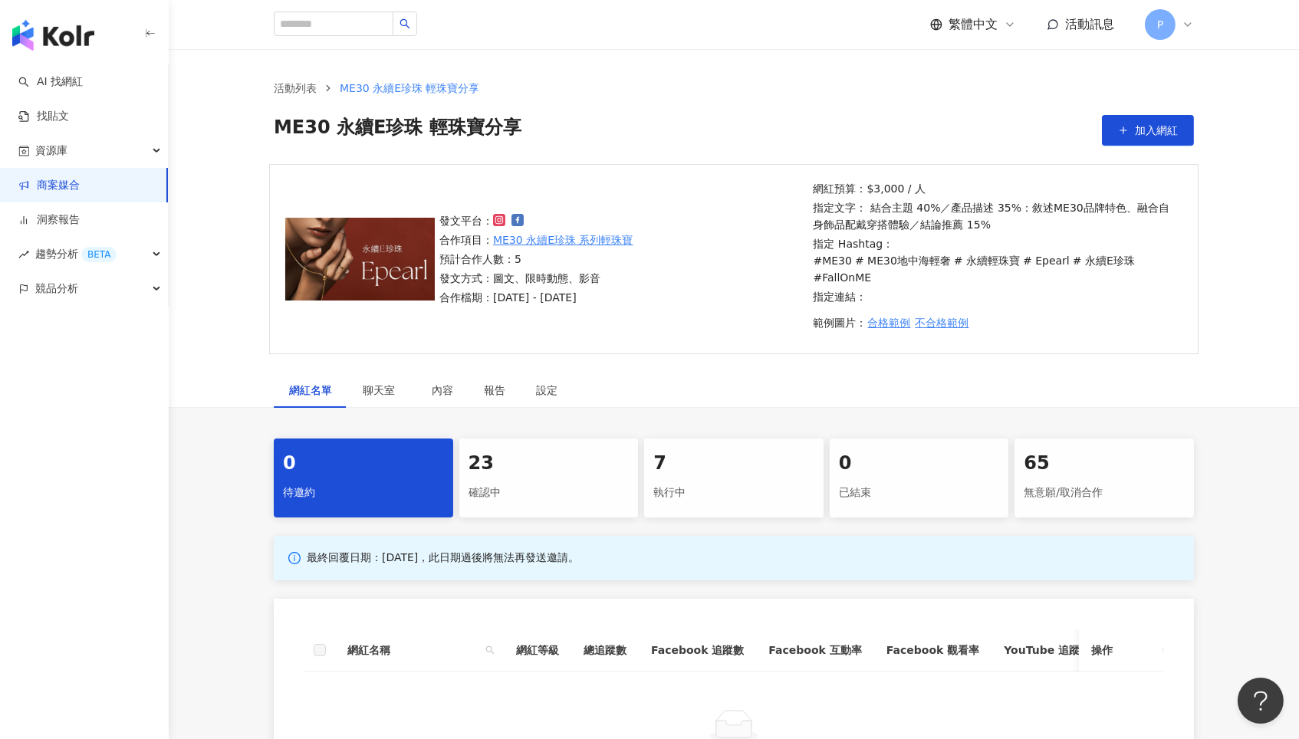
click at [547, 480] on div "確認中" at bounding box center [548, 493] width 161 height 26
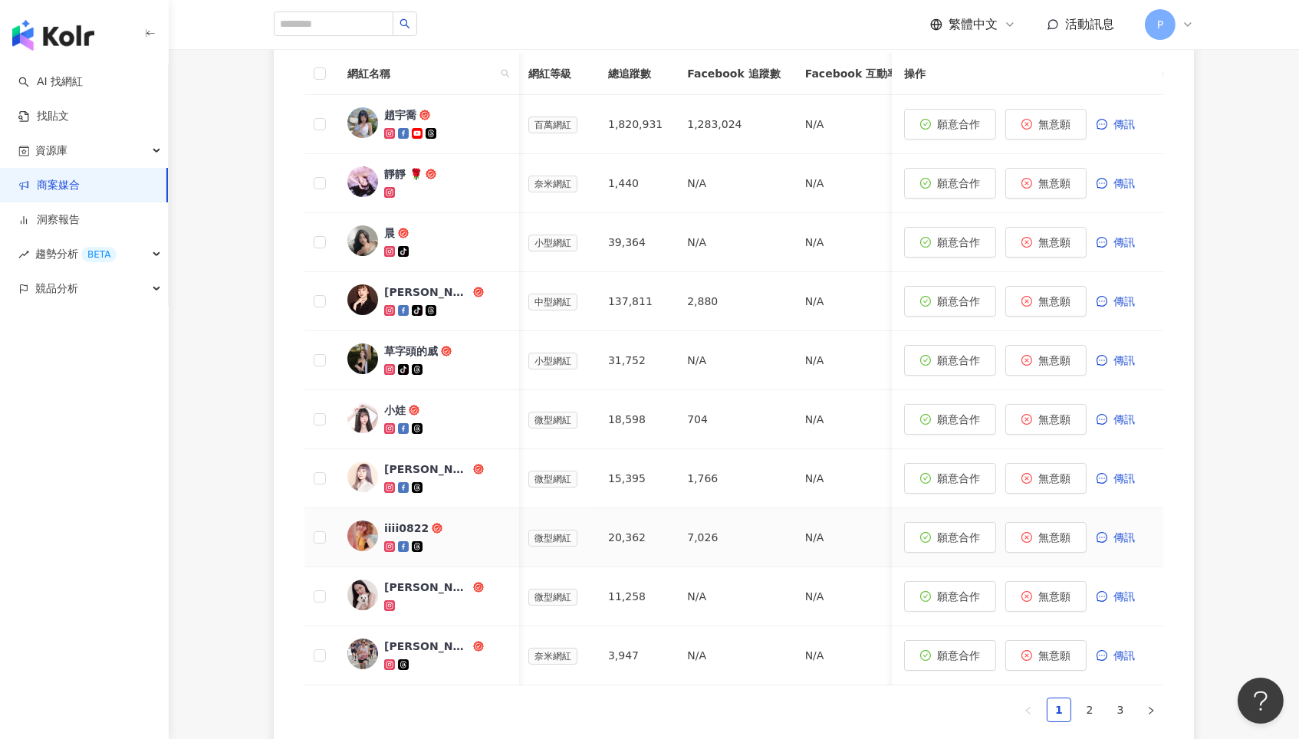
scroll to position [586, 0]
click at [1080, 698] on link "2" at bounding box center [1089, 709] width 23 height 23
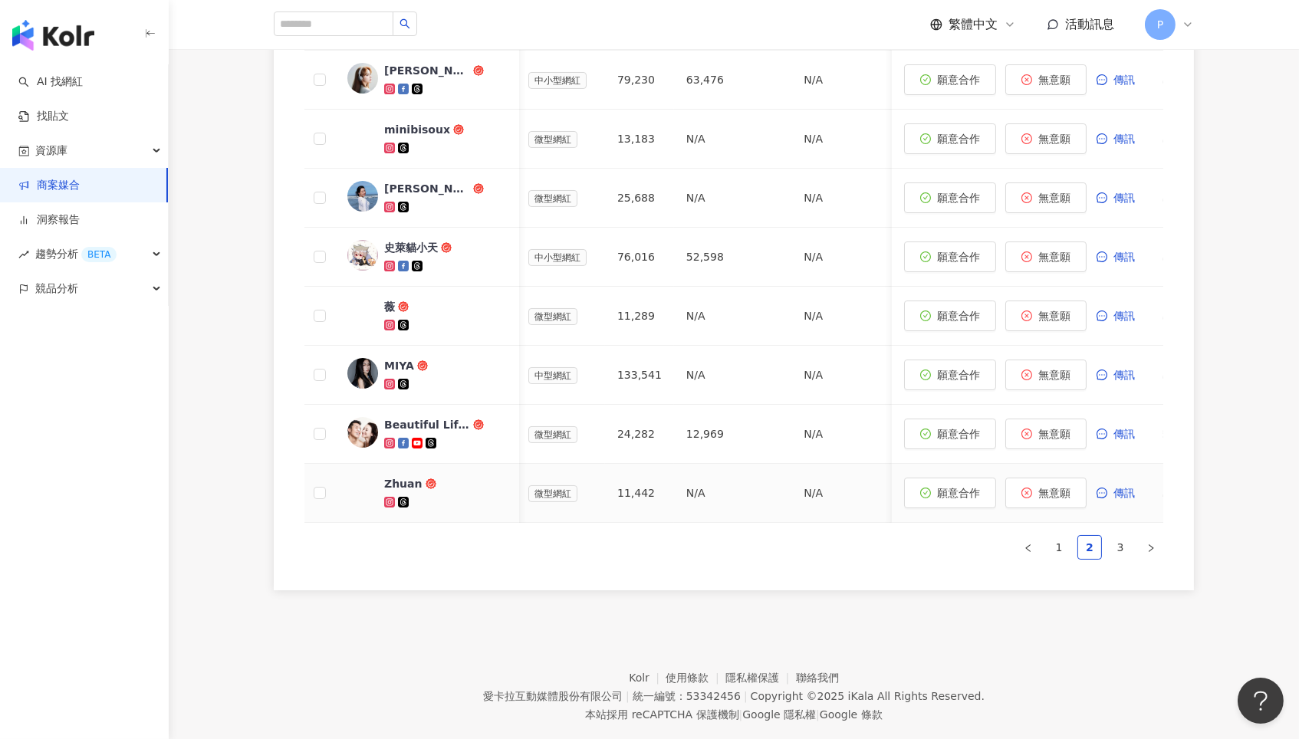
scroll to position [747, 0]
click at [1115, 537] on link "3" at bounding box center [1119, 548] width 23 height 23
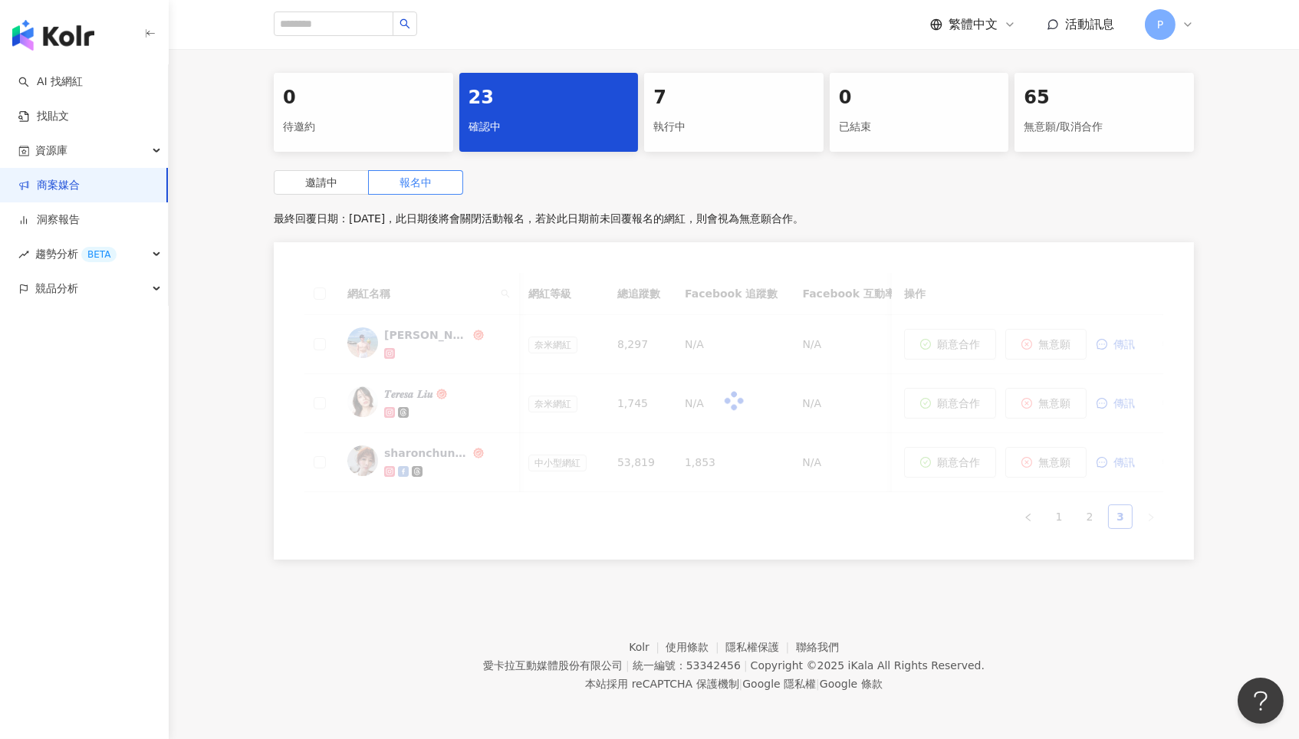
scroll to position [341, 0]
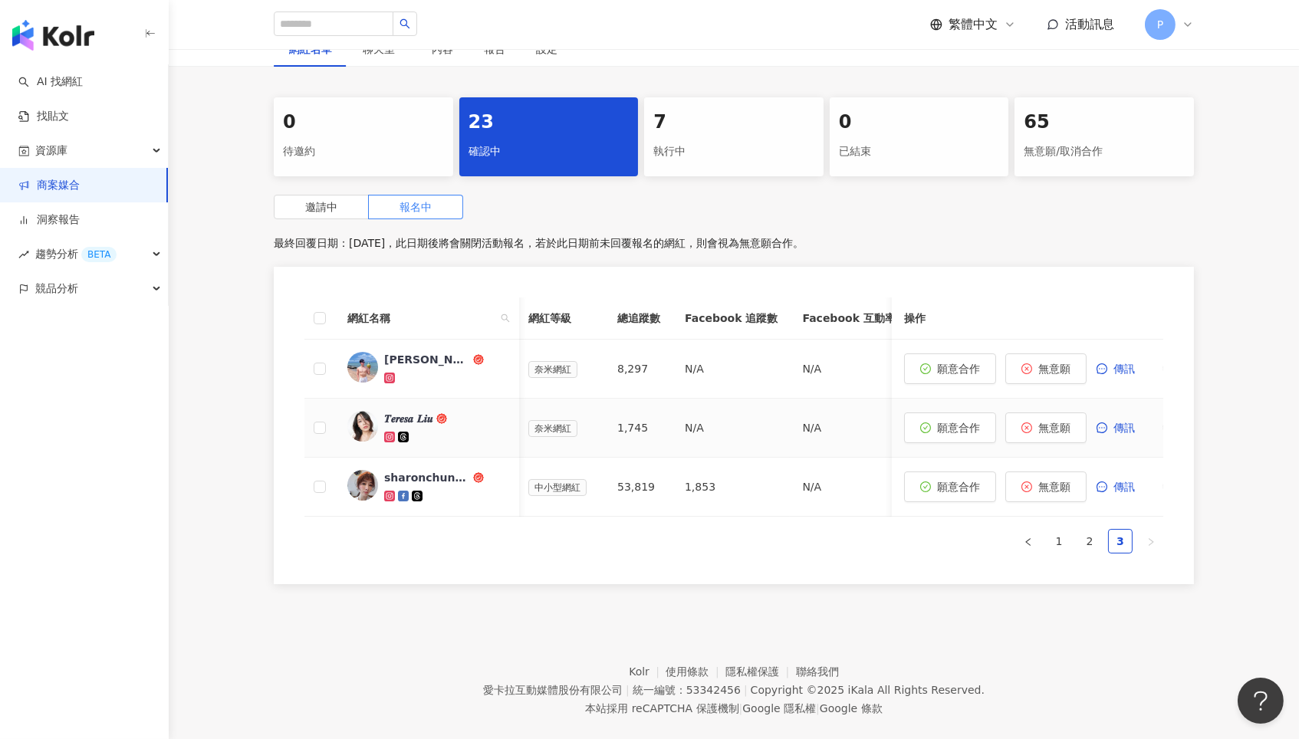
click at [367, 411] on img at bounding box center [362, 426] width 31 height 31
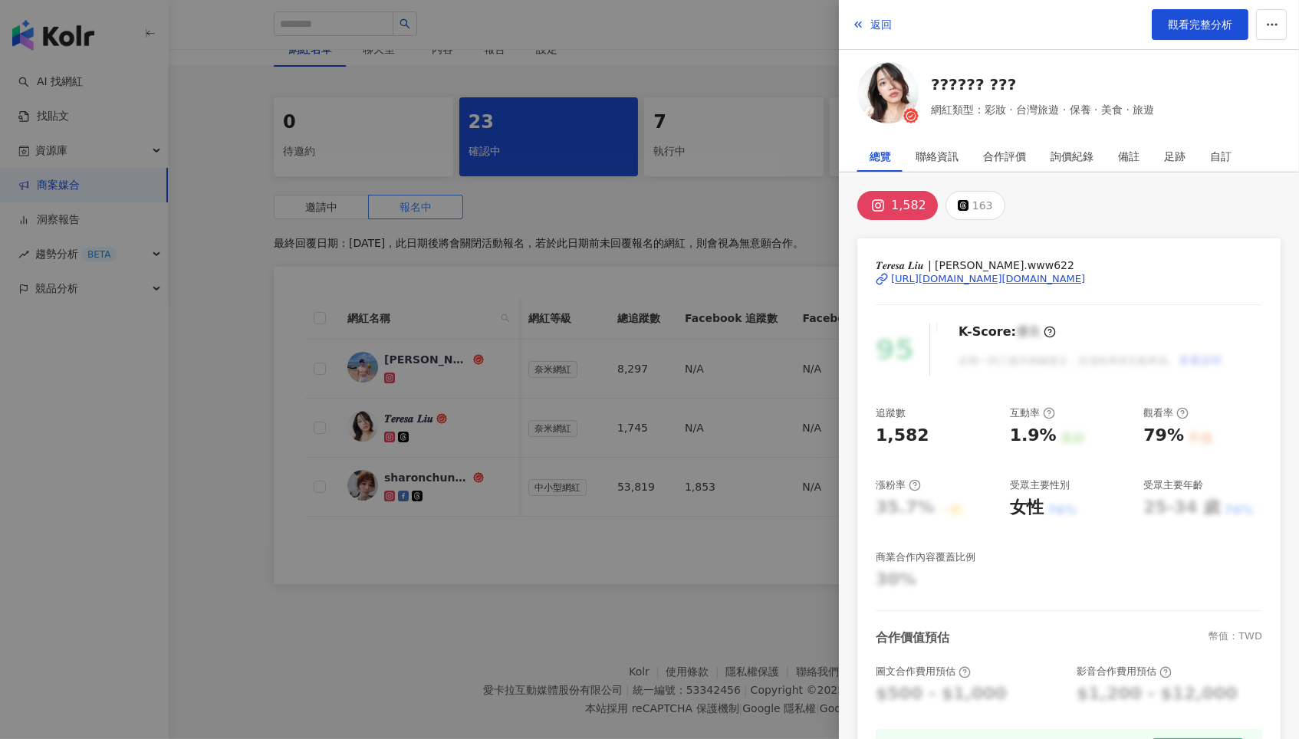
click at [686, 330] on div at bounding box center [649, 369] width 1299 height 739
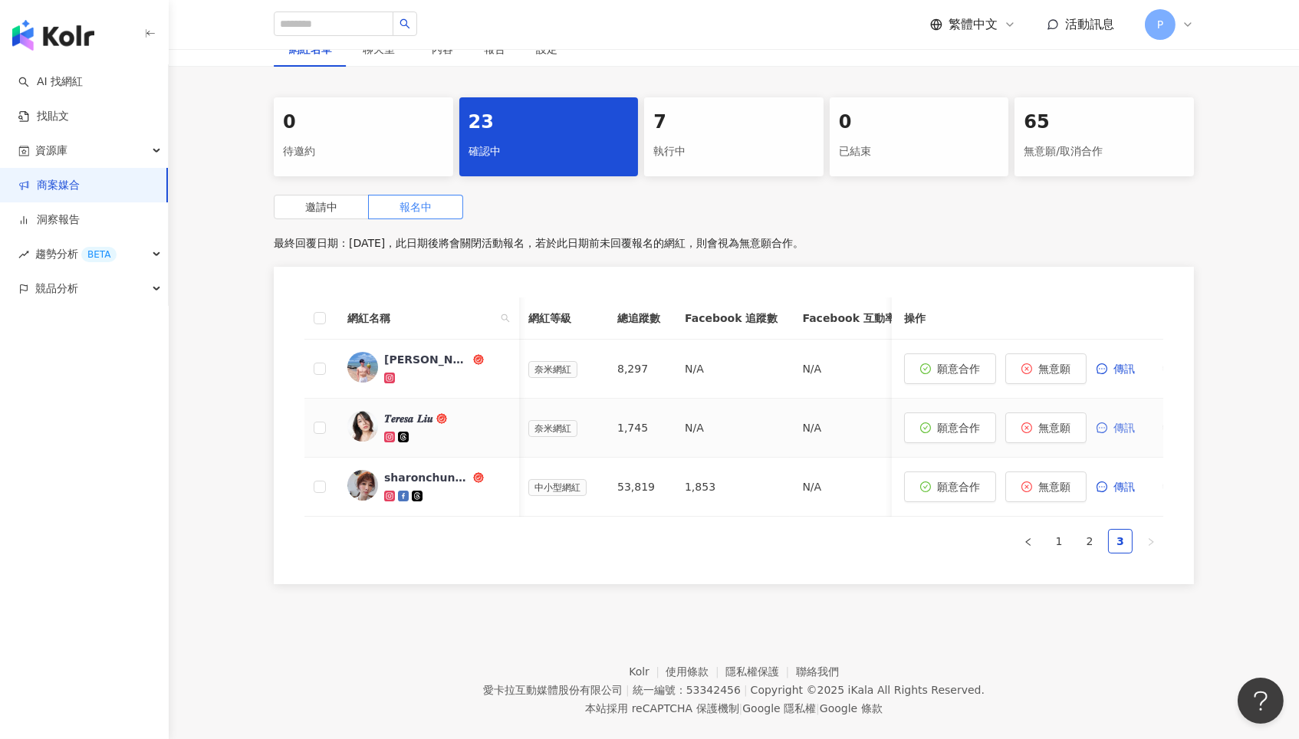
click at [1130, 422] on span "傳訊" at bounding box center [1123, 428] width 21 height 12
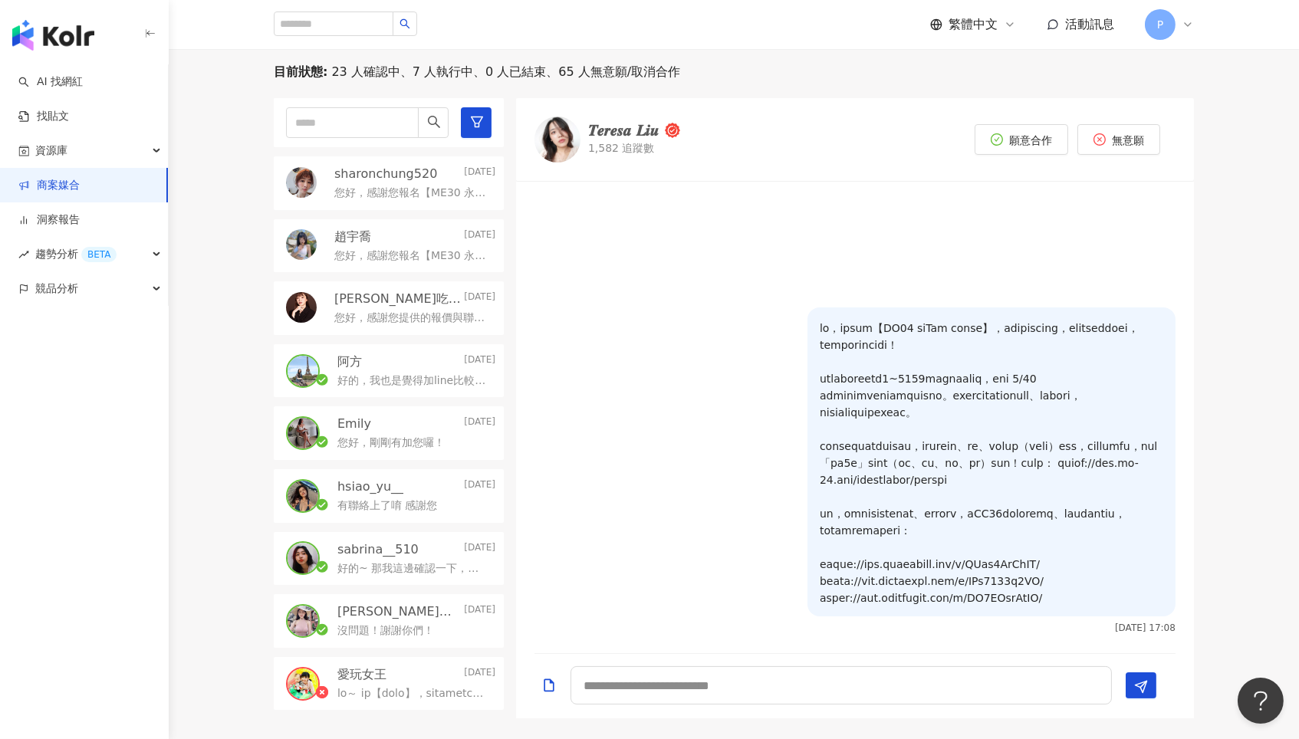
scroll to position [360, 0]
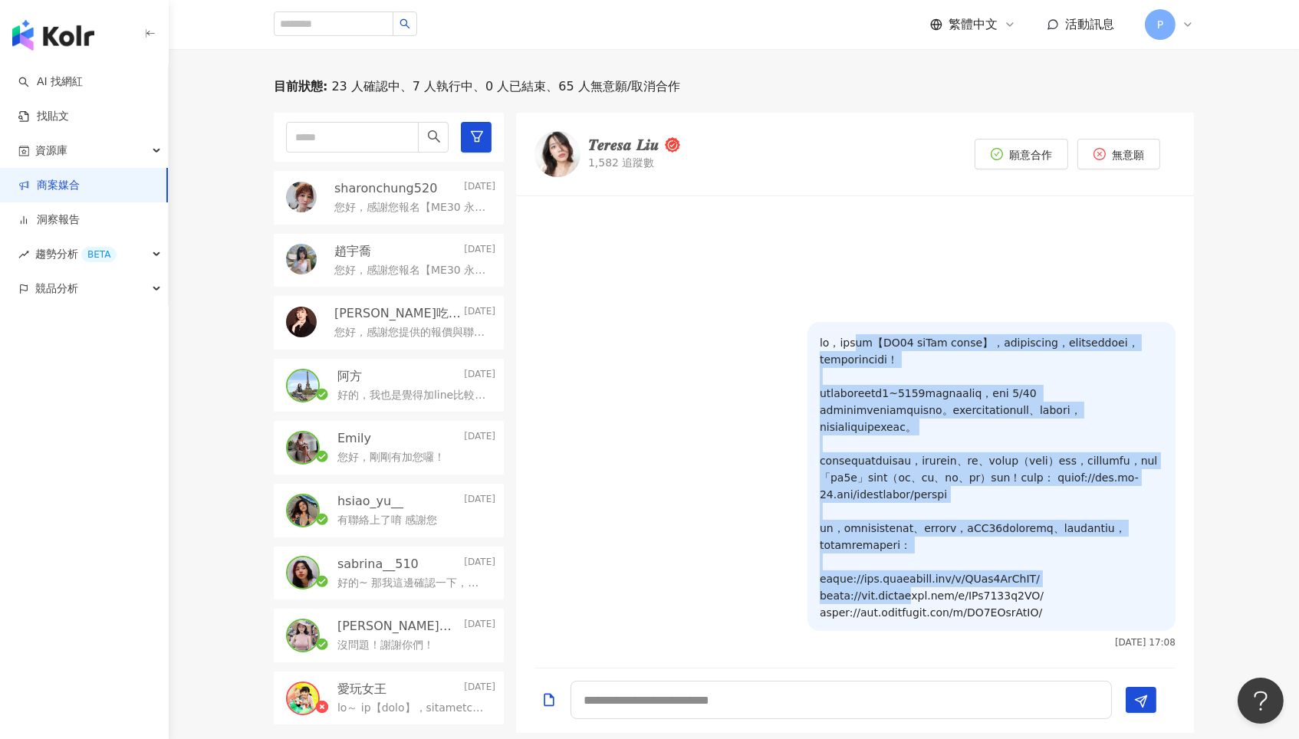
drag, startPoint x: 885, startPoint y: 321, endPoint x: 913, endPoint y: 570, distance: 250.7
click at [913, 570] on p at bounding box center [990, 477] width 343 height 287
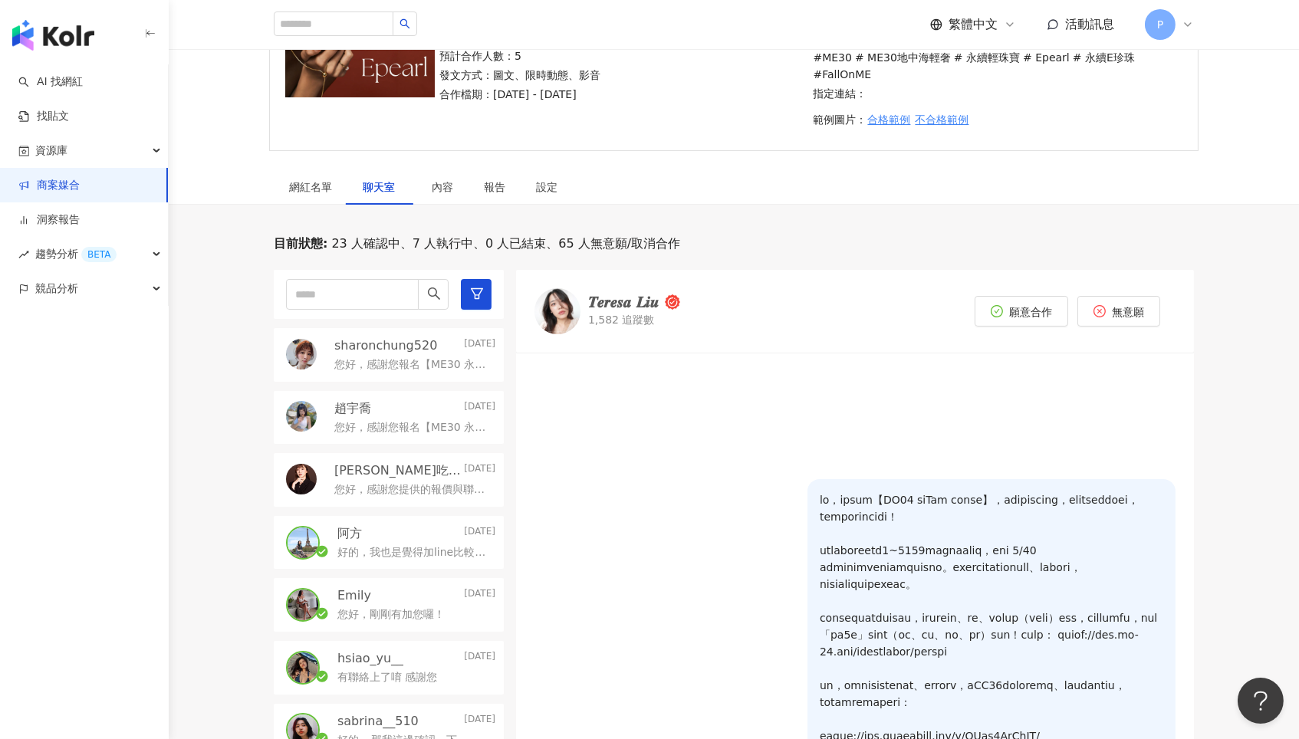
scroll to position [171, 0]
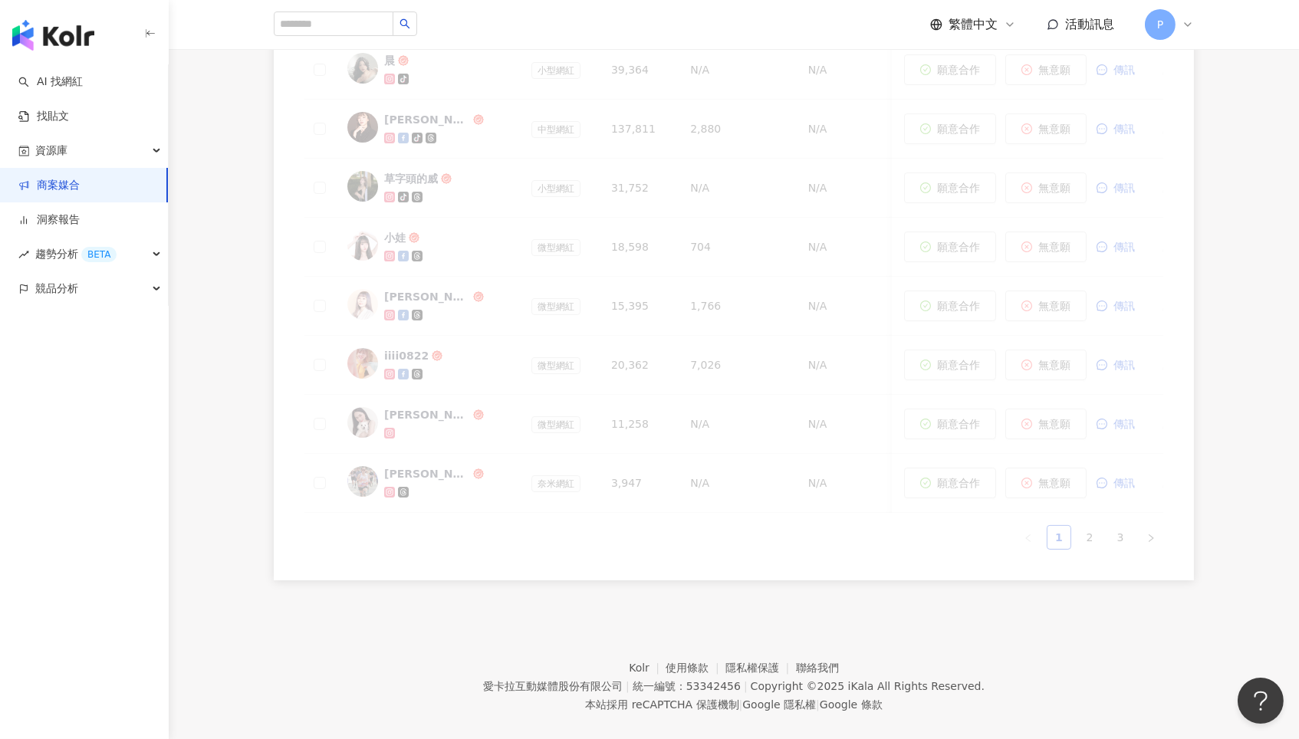
scroll to position [755, 0]
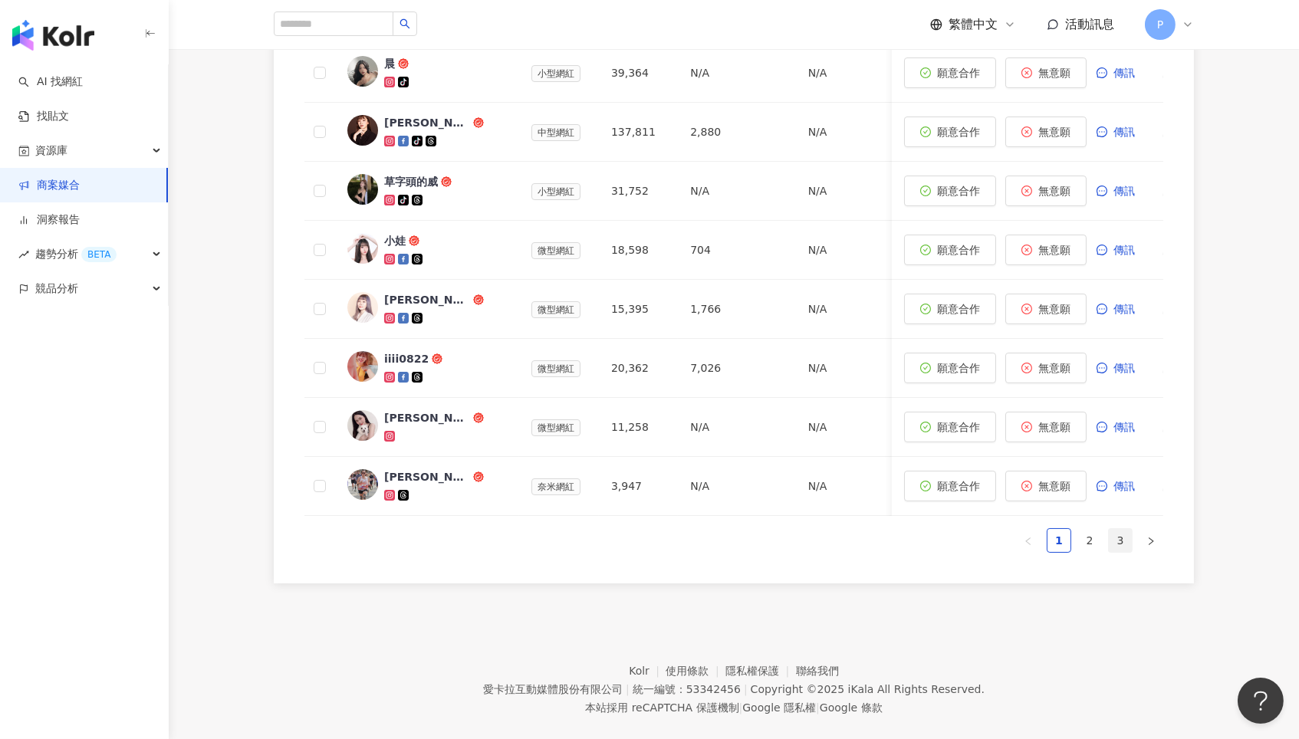
click at [1123, 529] on link "3" at bounding box center [1119, 540] width 23 height 23
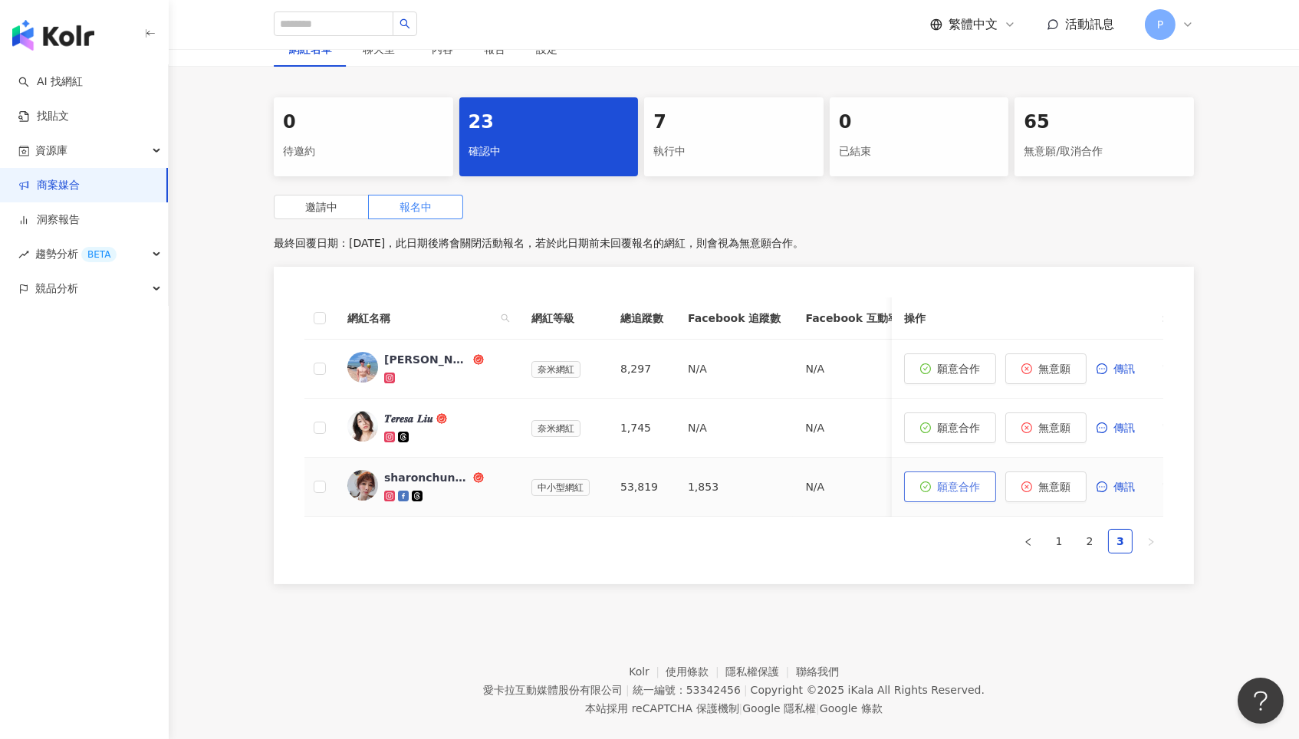
click at [980, 481] on span "願意合作" at bounding box center [958, 487] width 43 height 12
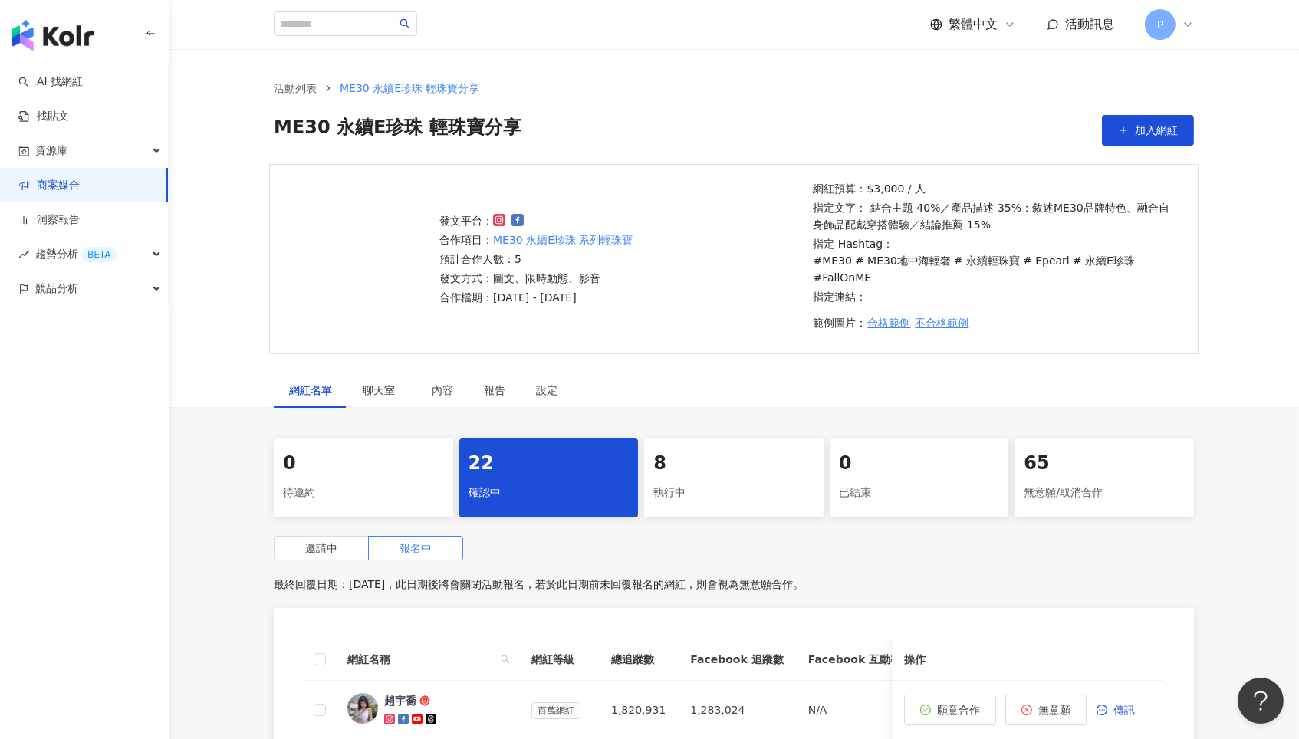
scroll to position [0, 0]
